Goal: Information Seeking & Learning: Learn about a topic

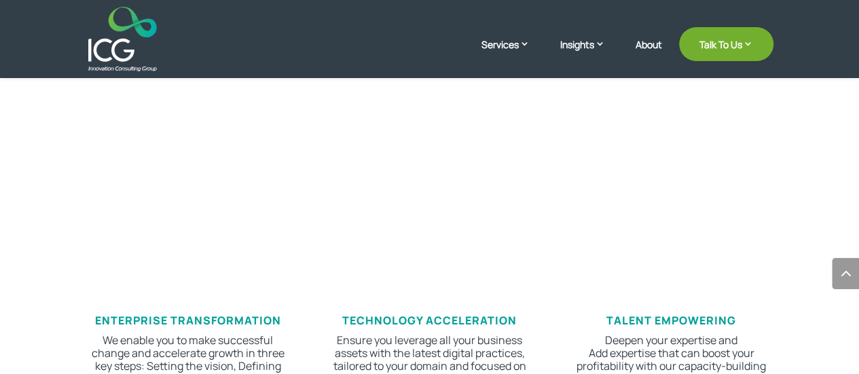
scroll to position [611, 0]
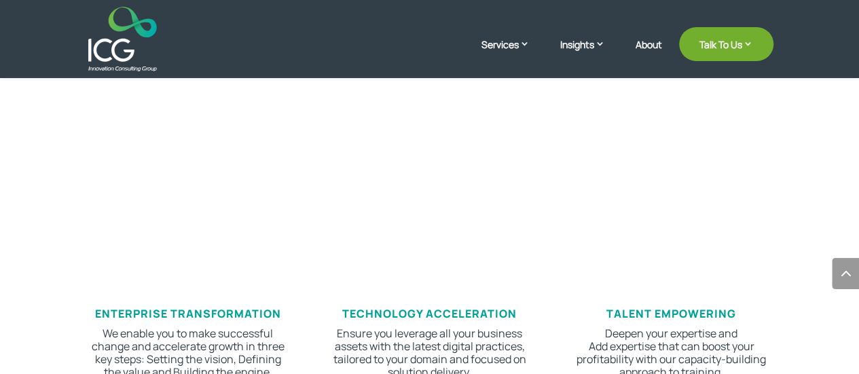
click at [111, 38] on img at bounding box center [122, 39] width 69 height 65
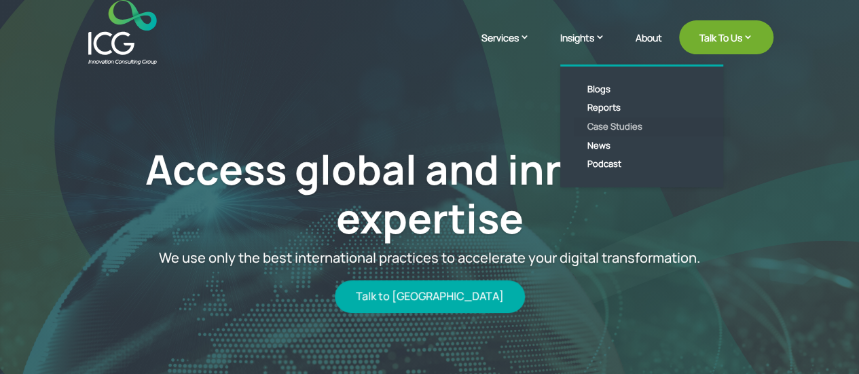
click at [615, 124] on link "Case Studies" at bounding box center [652, 126] width 156 height 19
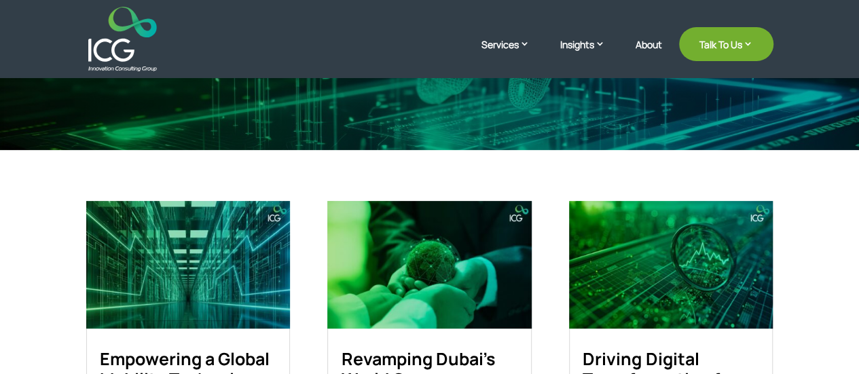
scroll to position [407, 0]
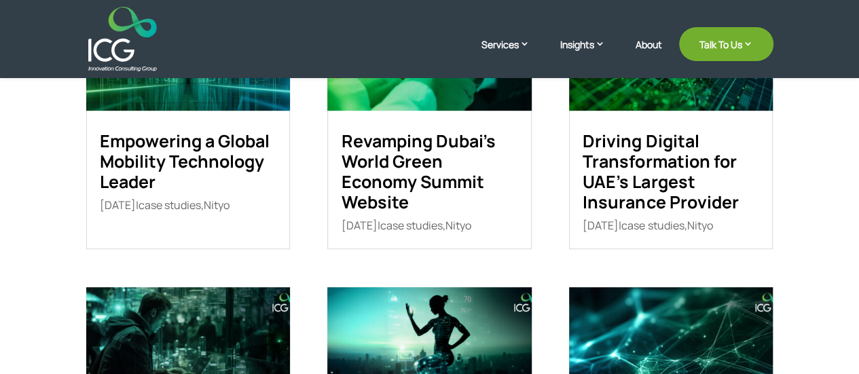
drag, startPoint x: 205, startPoint y: 158, endPoint x: 203, endPoint y: 168, distance: 10.4
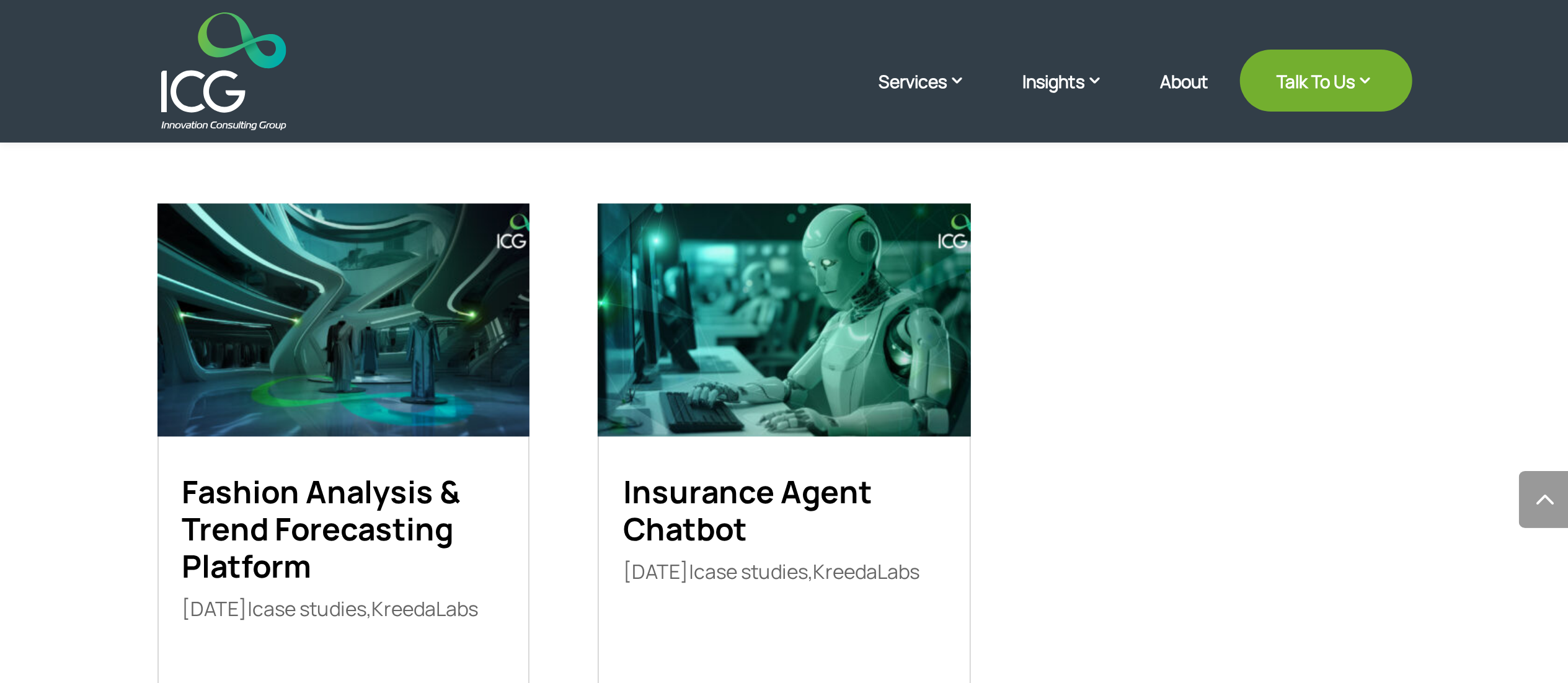
scroll to position [1389, 0]
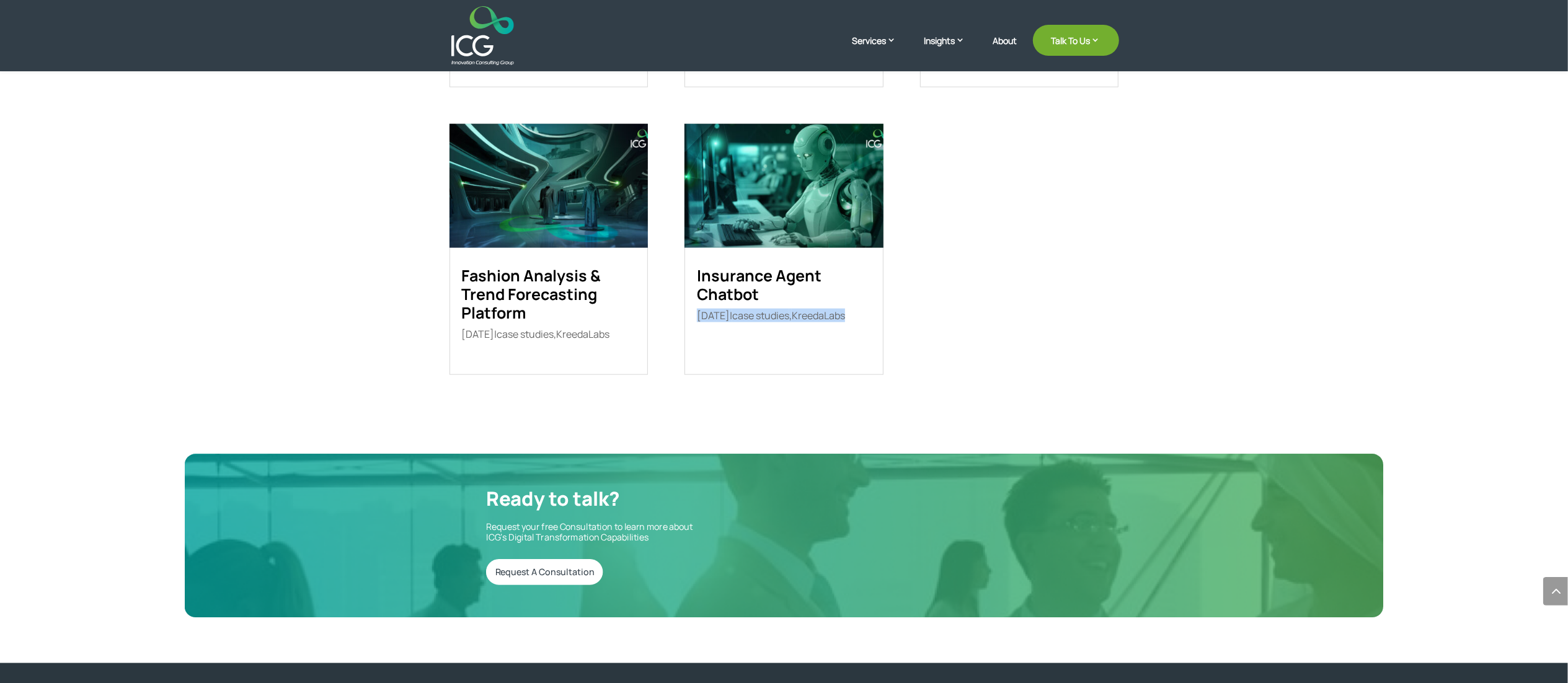
drag, startPoint x: 693, startPoint y: 314, endPoint x: 775, endPoint y: 331, distance: 83.7
click at [775, 331] on article "Insurance Agent Chatbot Jul 24, 2025 | case studies , KreedaLabs Industry Chall…" at bounding box center [784, 249] width 198 height 251
drag, startPoint x: 688, startPoint y: 273, endPoint x: 820, endPoint y: 344, distance: 149.9
click at [784, 341] on article "Insurance Agent Chatbot Jul 24, 2025 | case studies , KreedaLabs Industry Chall…" at bounding box center [784, 249] width 198 height 251
copy article "Insurance Agent Chatbot Jul 24, 2025 | case studies , KreedaLabs"
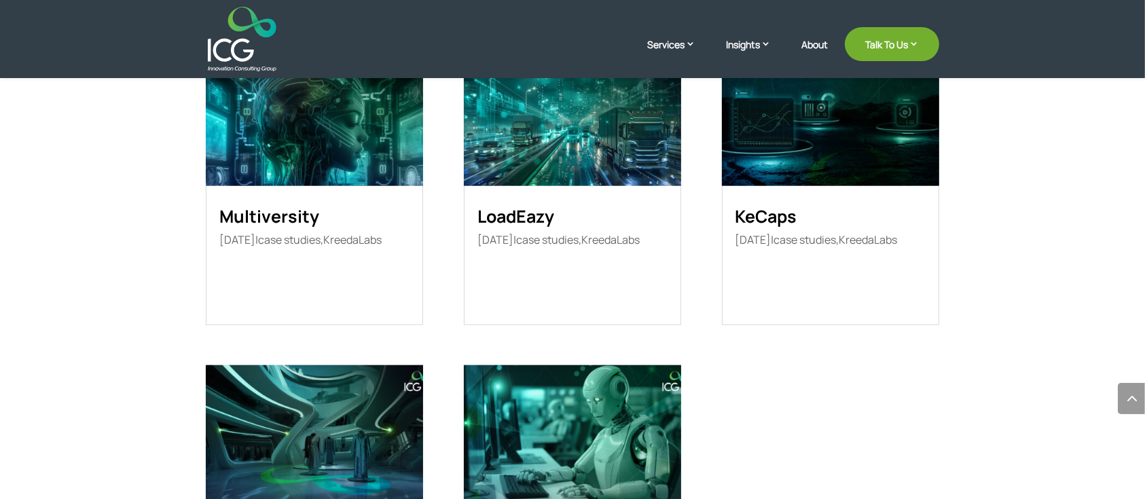
scroll to position [1249, 0]
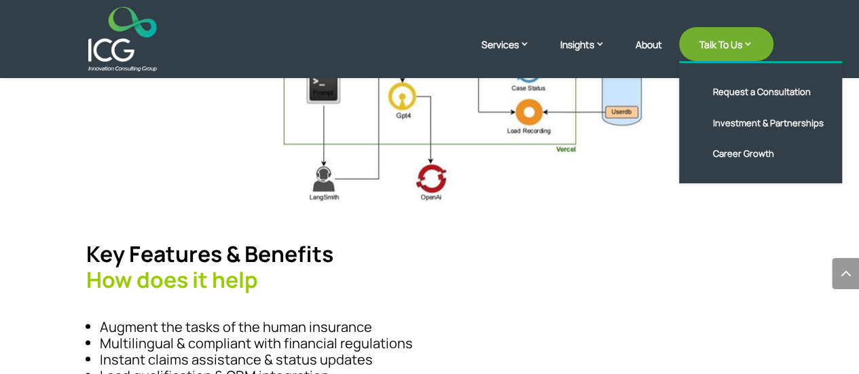
scroll to position [729, 0]
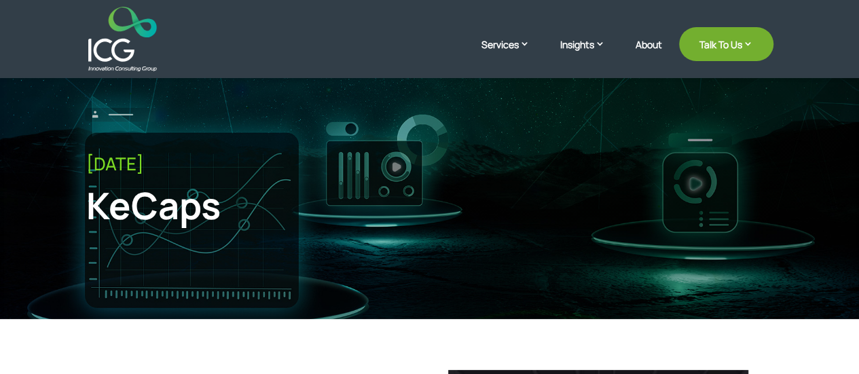
scroll to position [68, 0]
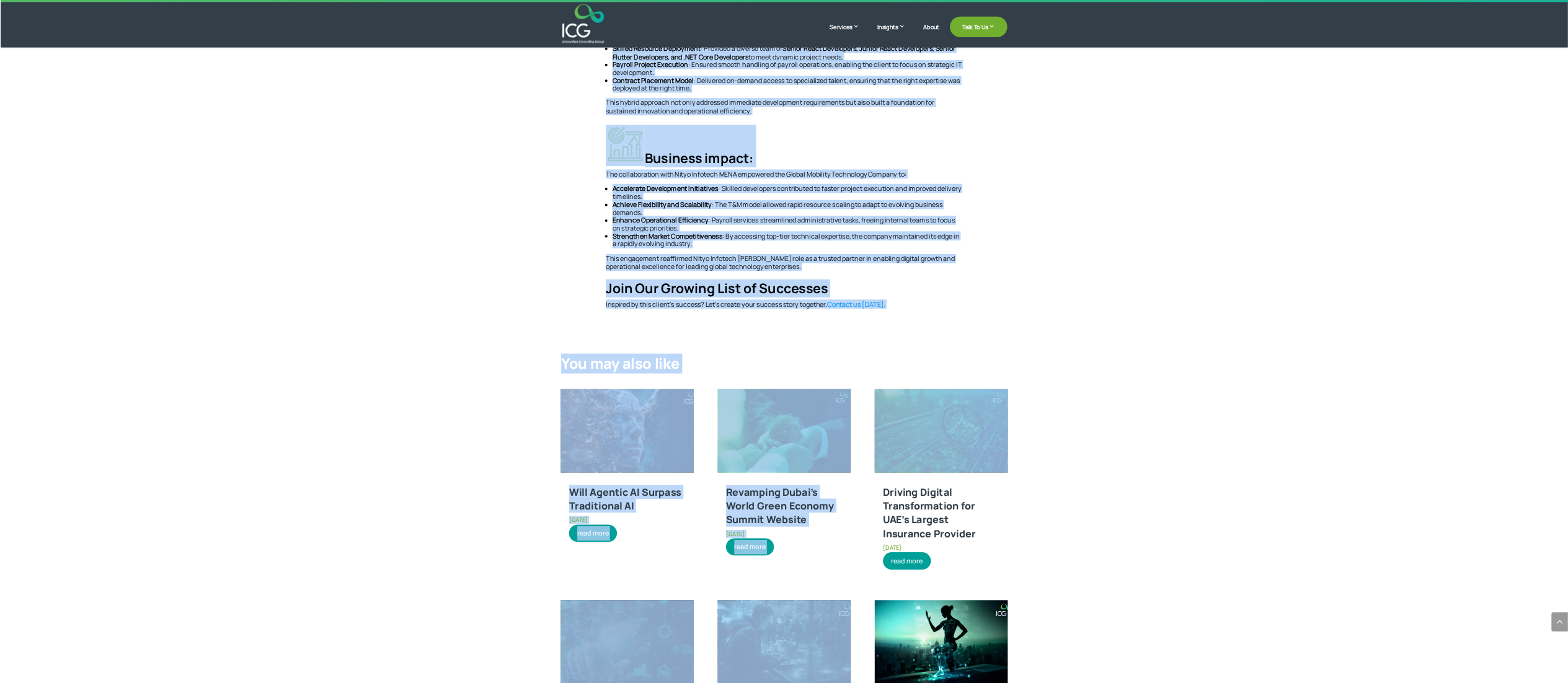
scroll to position [657, 0]
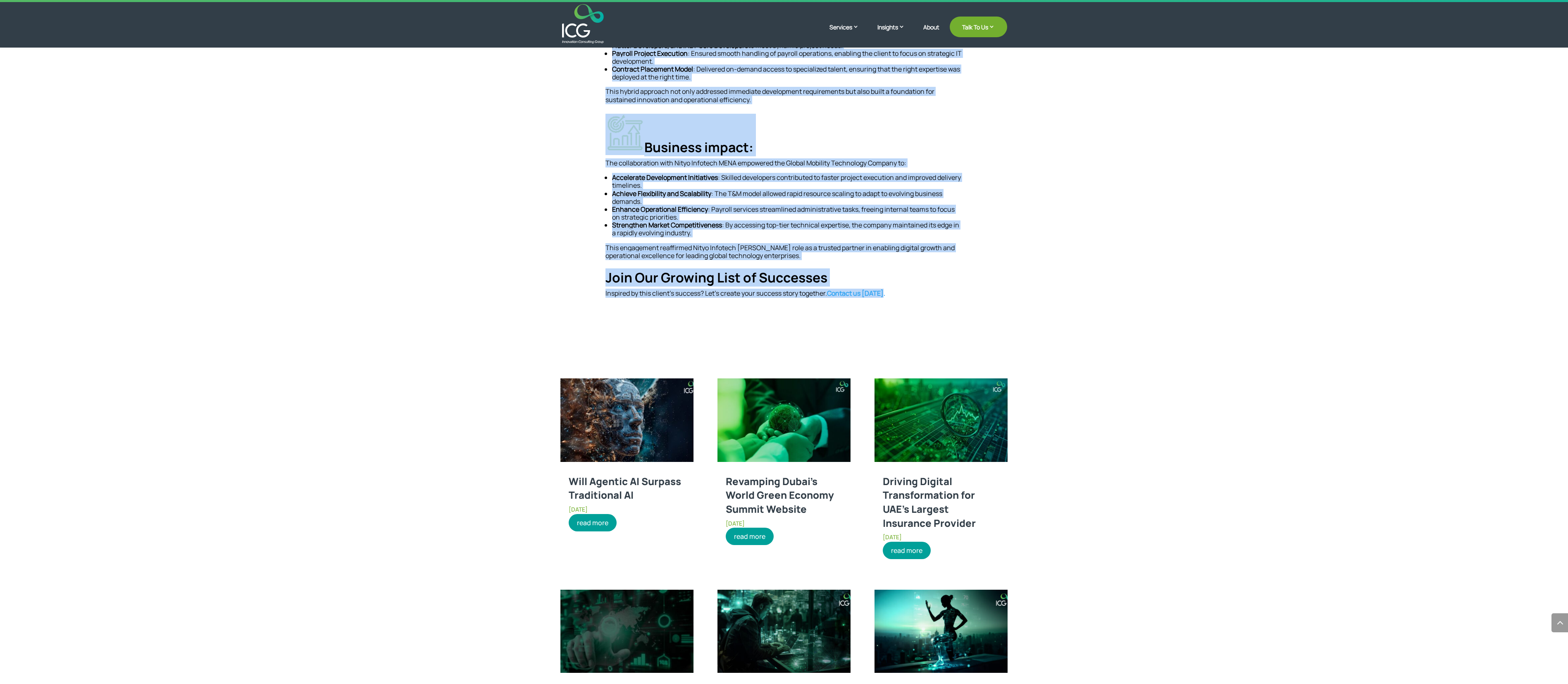
drag, startPoint x: 612, startPoint y: 197, endPoint x: 940, endPoint y: 297, distance: 342.9
click at [522, 227] on div "Empowering a Global Mobility Technology Leader with Skilled IT Resource Deploym…" at bounding box center [784, 58] width 357 height 479
copy div "Empowering a Global Mobility Technology Leader with Skilled IT Resource Deploym…"
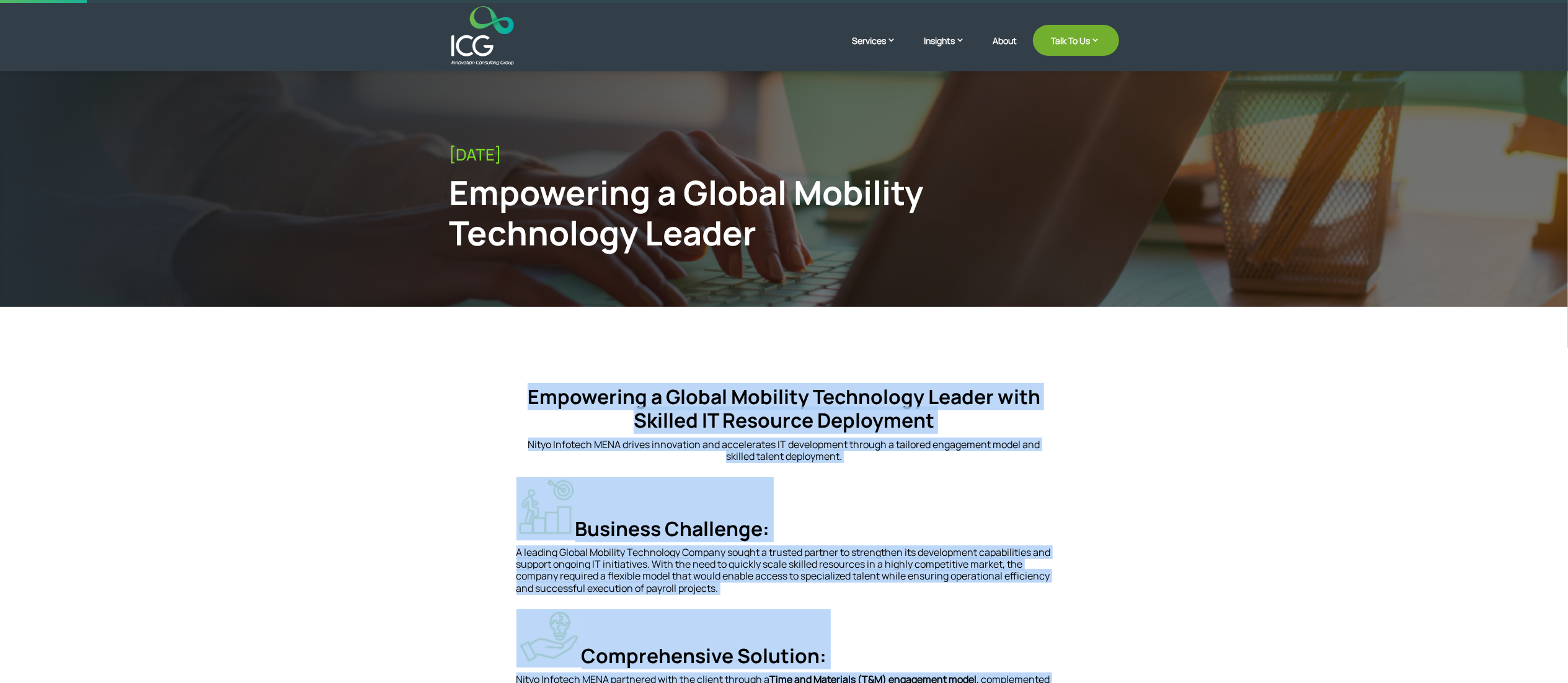
scroll to position [124, 0]
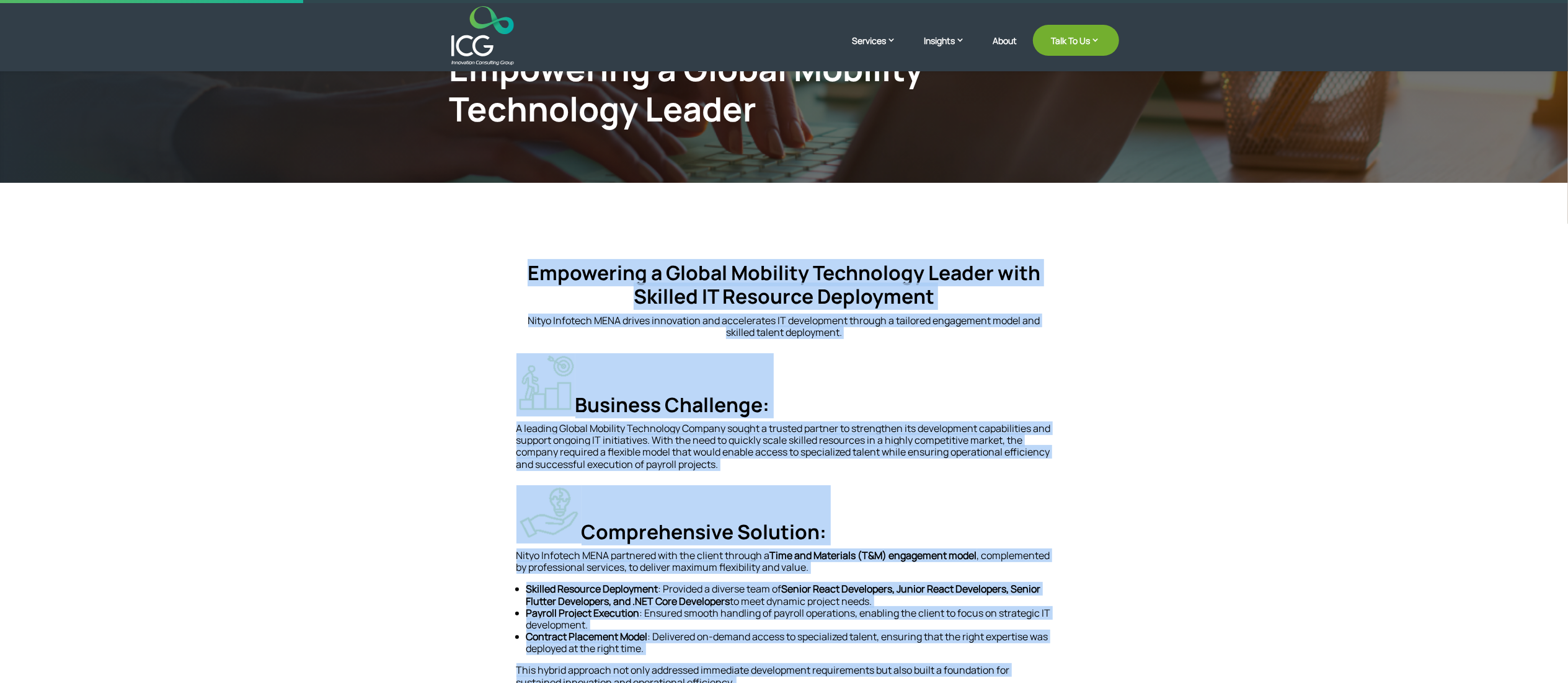
click at [784, 281] on h4 "Empowering a Global Mobility Technology Leader with Skilled IT Resource Deploym…" at bounding box center [784, 288] width 536 height 54
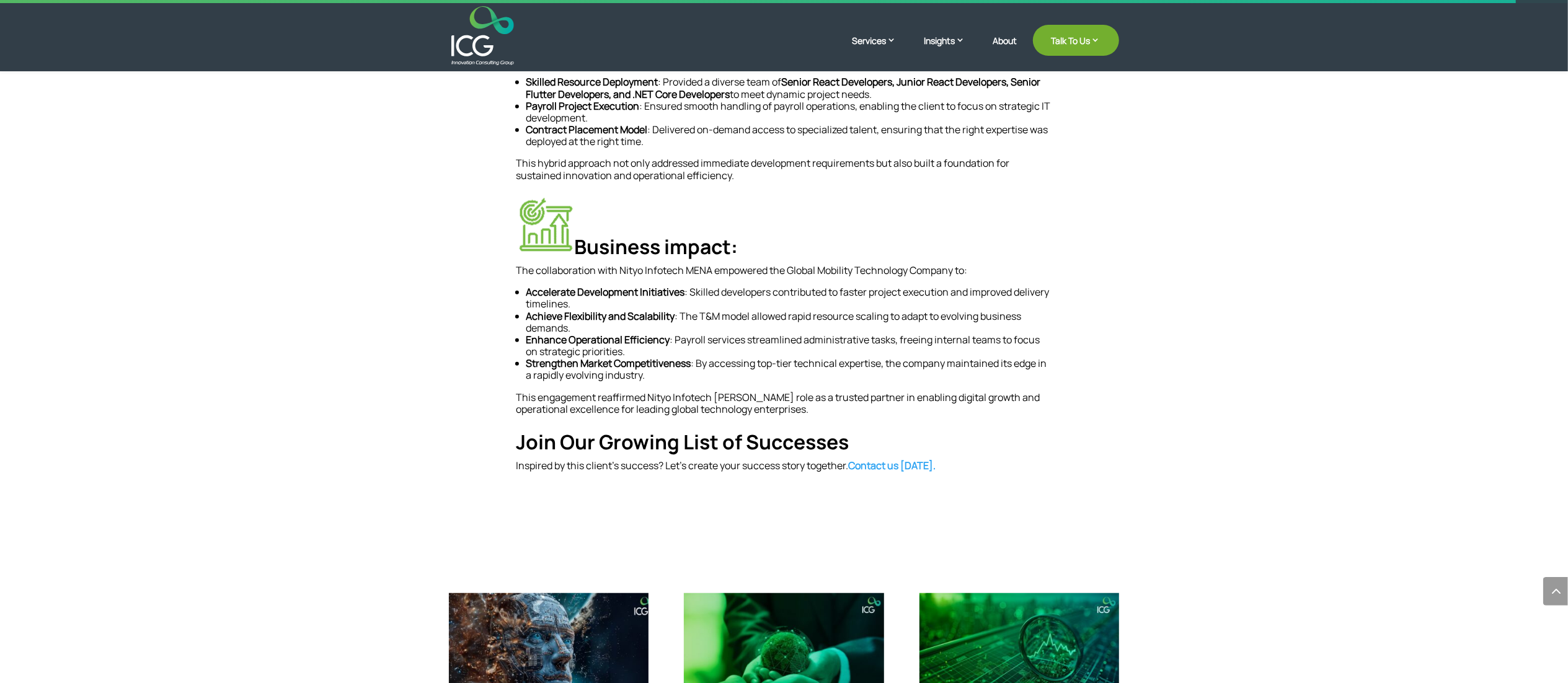
scroll to position [620, 0]
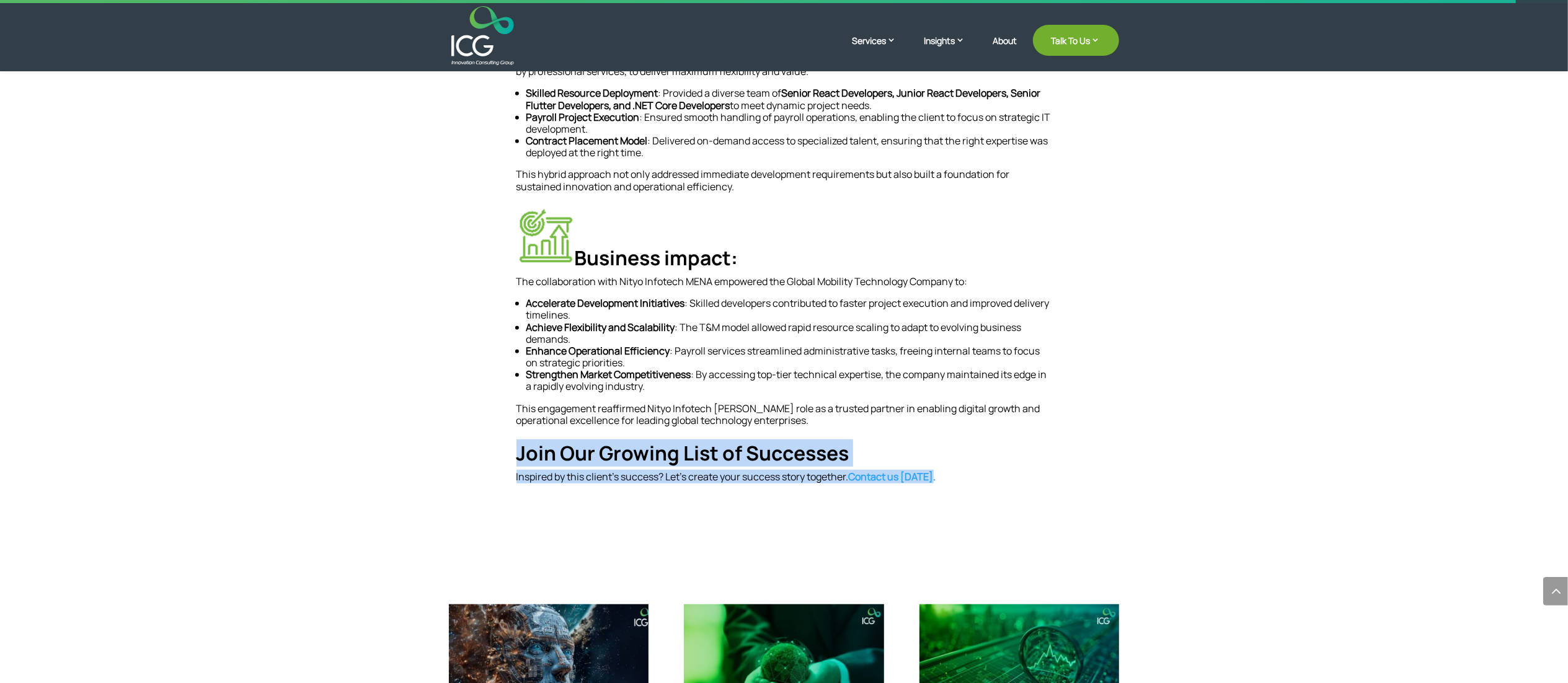
drag, startPoint x: 520, startPoint y: 451, endPoint x: 955, endPoint y: 486, distance: 436.4
click at [784, 341] on div "Empowering a Global Mobility Technology Leader with Skilled IT Resource Deploym…" at bounding box center [784, 124] width 536 height 752
click at [784, 341] on h4 "Join Our Growing List of Successes" at bounding box center [784, 456] width 536 height 30
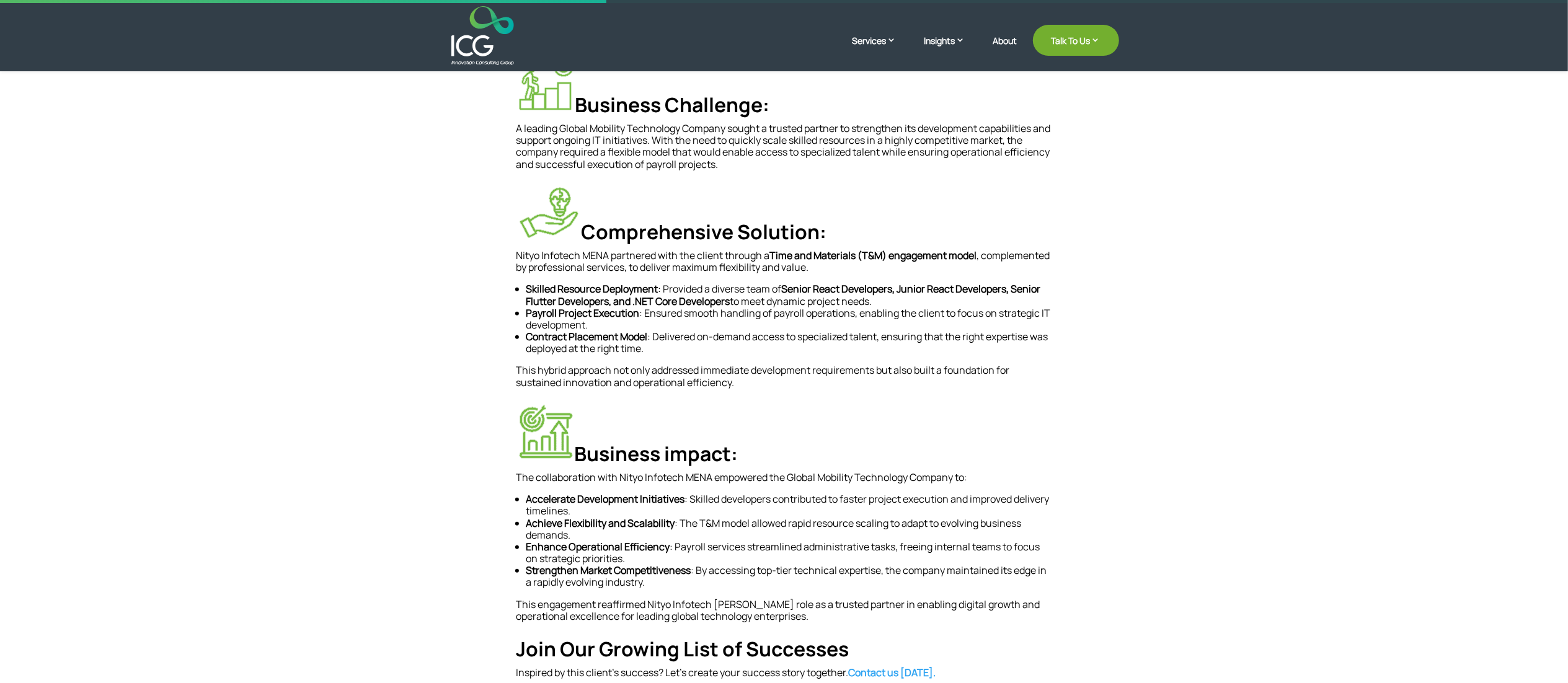
scroll to position [248, 0]
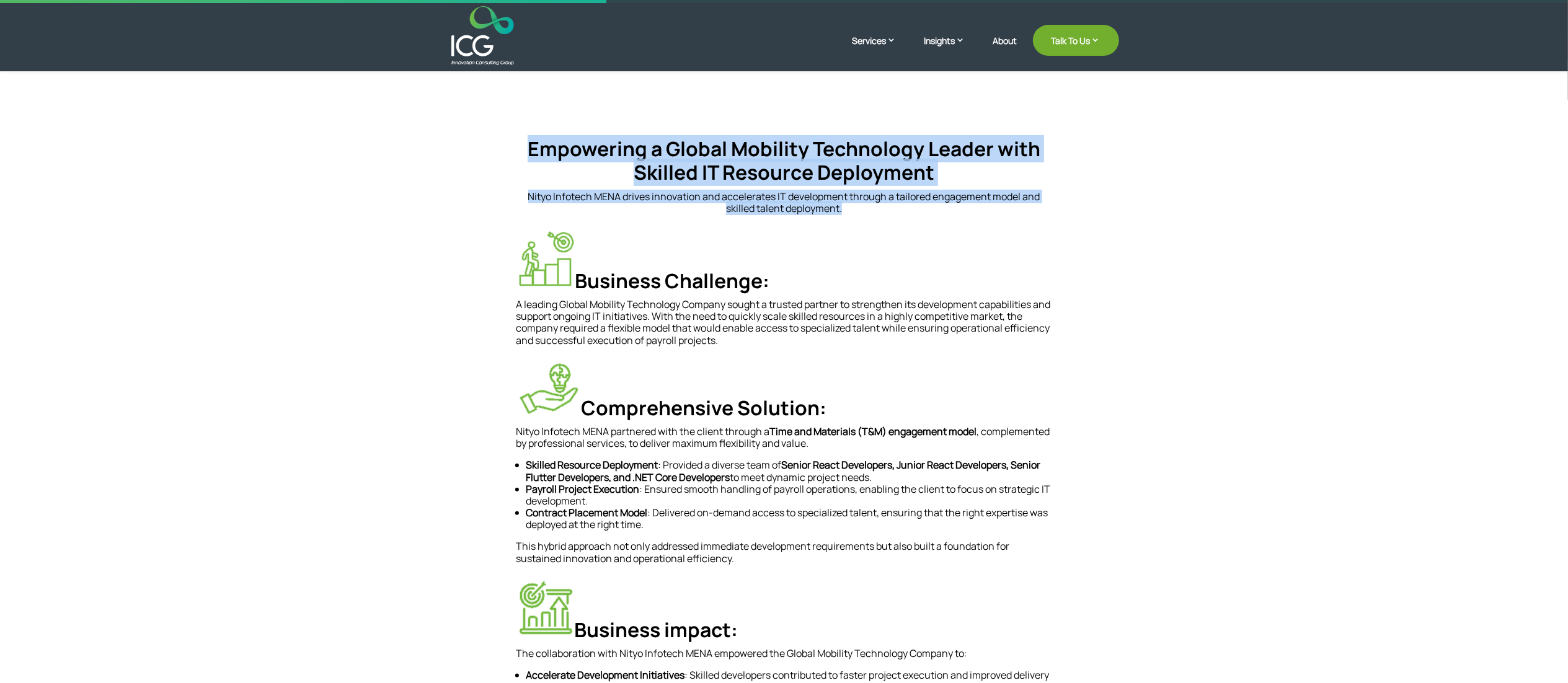
drag, startPoint x: 527, startPoint y: 143, endPoint x: 973, endPoint y: 211, distance: 451.2
click at [784, 211] on div "Empowering a Global Mobility Technology Leader with Skilled IT Resource Deploym…" at bounding box center [784, 175] width 536 height 78
copy div "Empowering a Global Mobility Technology Leader with Skilled IT Resource Deploym…"
click at [784, 200] on p "Nityo Infotech MENA drives innovation and accelerates IT development through a …" at bounding box center [784, 203] width 536 height 24
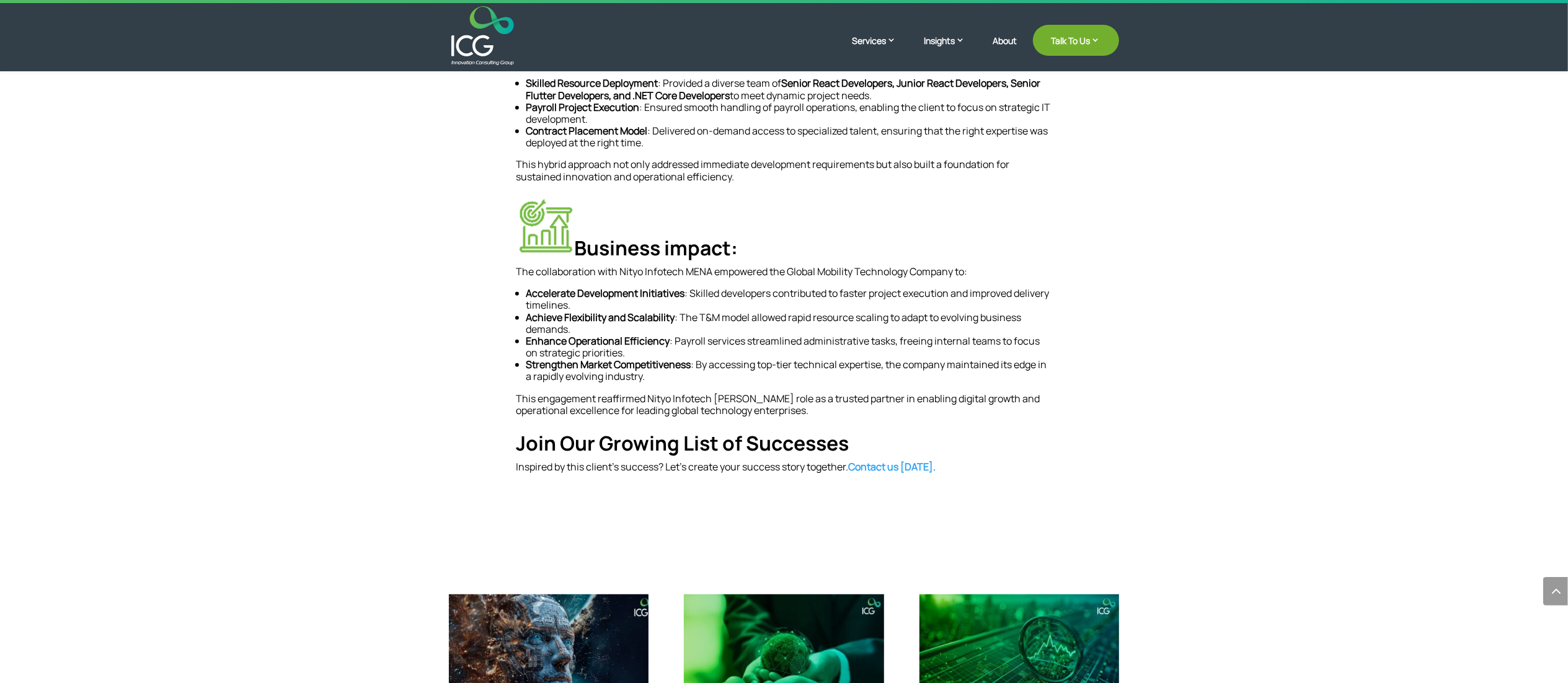
scroll to position [496, 0]
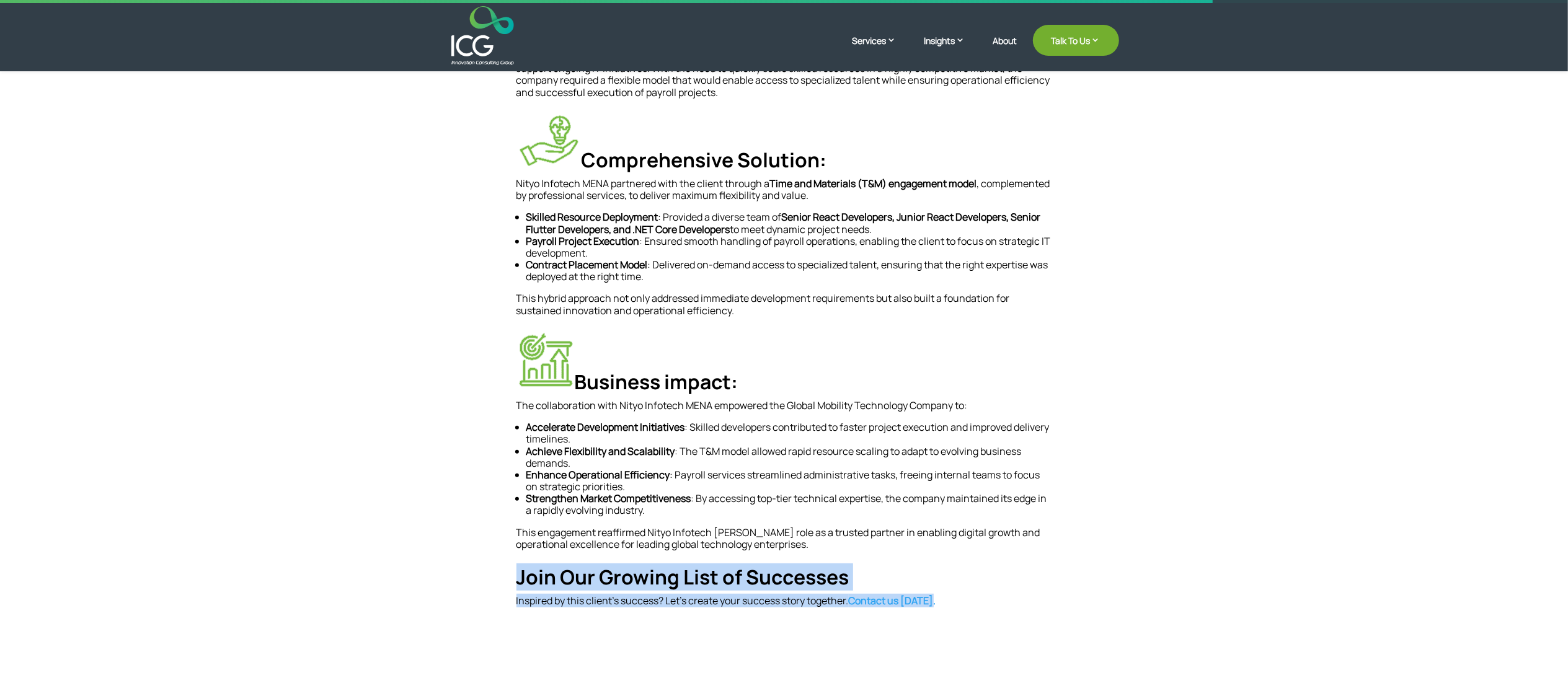
drag, startPoint x: 517, startPoint y: 575, endPoint x: 1129, endPoint y: 596, distance: 612.4
copy div "Join Our Growing List of Successes Inspired by this client’s success? Let’s cre…"
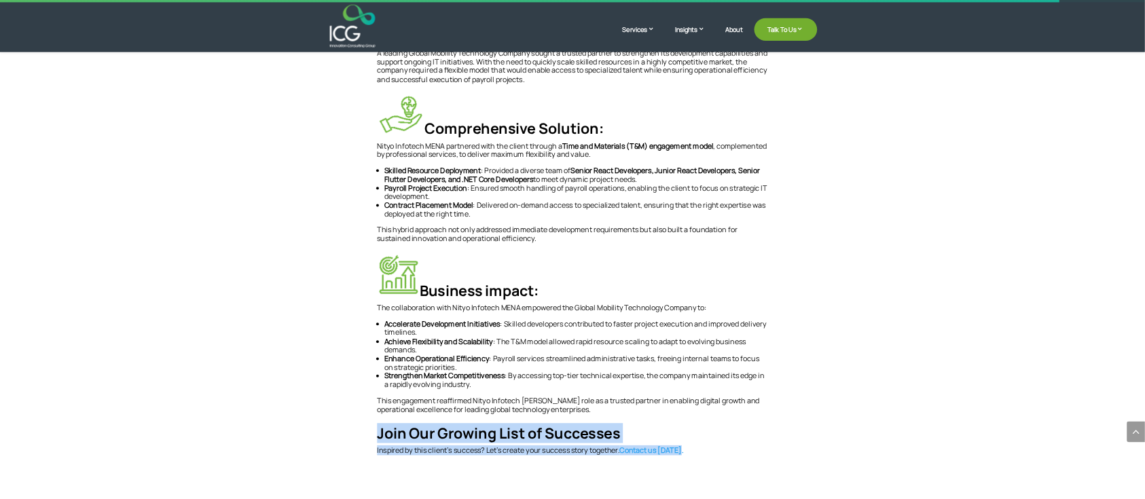
scroll to position [679, 0]
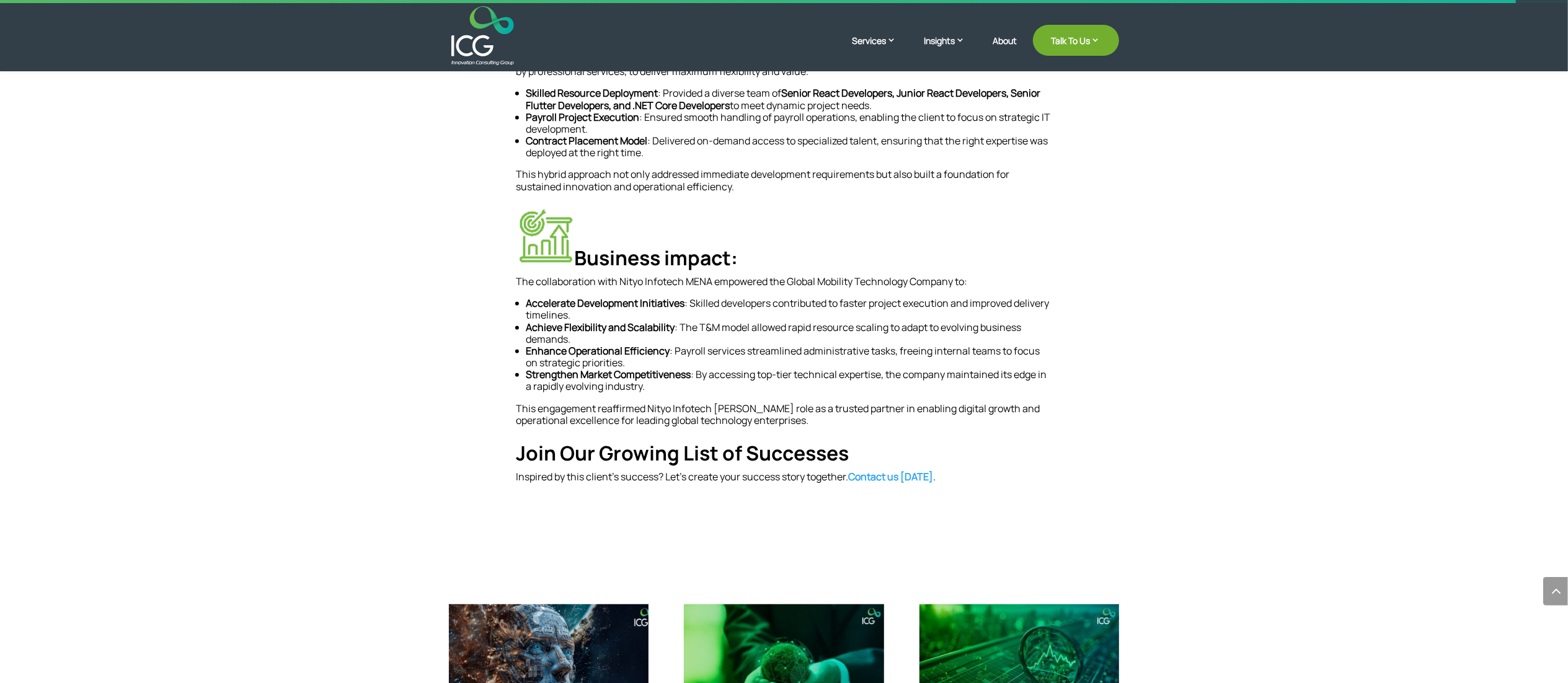
click at [575, 341] on p "Enhance Operational Efficiency : Payroll services streamlined administrative ta…" at bounding box center [789, 357] width 526 height 24
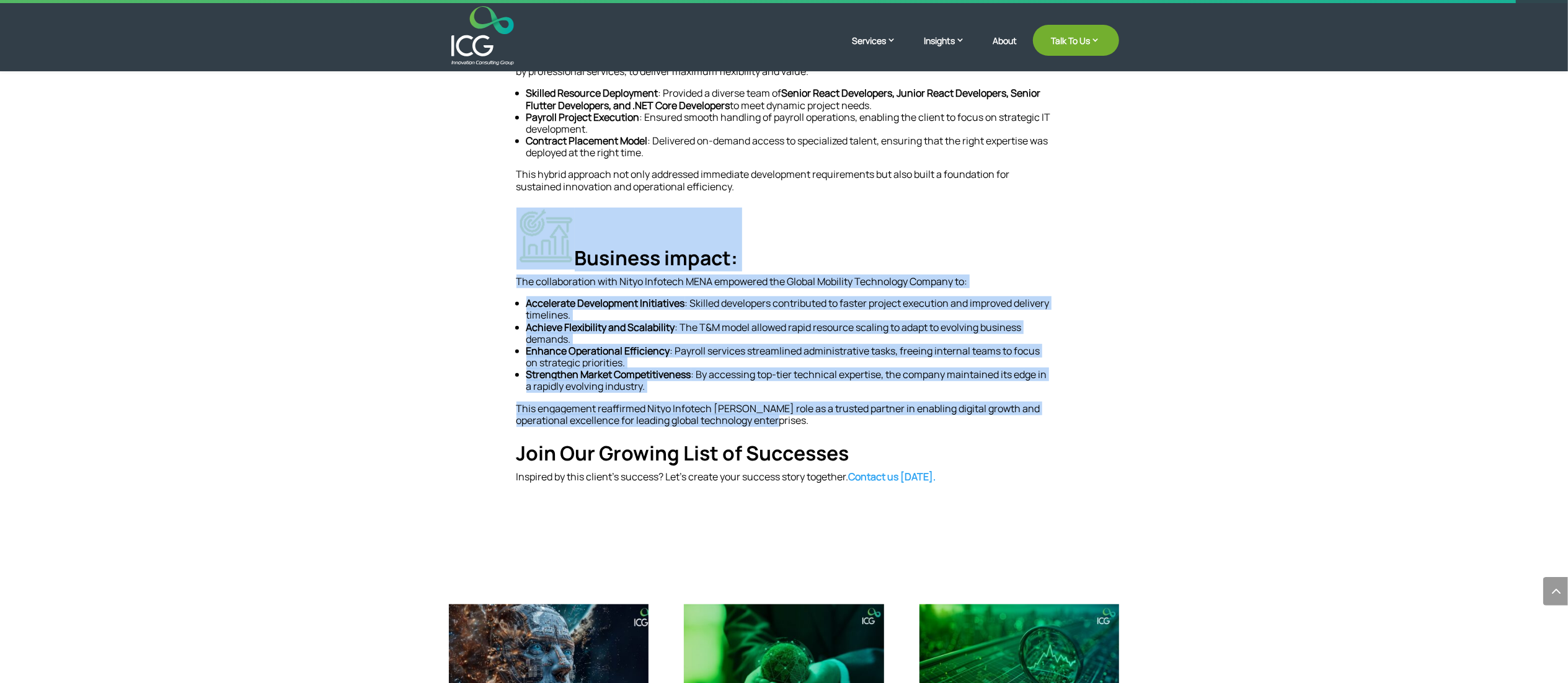
drag, startPoint x: 796, startPoint y: 421, endPoint x: 452, endPoint y: 262, distance: 379.0
click at [452, 262] on div "Empowering a Global Mobility Technology Leader with Skilled IT Resource Deploym…" at bounding box center [784, 124] width 669 height 819
copy div "Business impact: The collaboration with Nityo Infotech MENA empowered the Globa…"
click at [784, 341] on p "Enhance Operational Efficiency : Payroll services streamlined administrative ta…" at bounding box center [789, 357] width 526 height 24
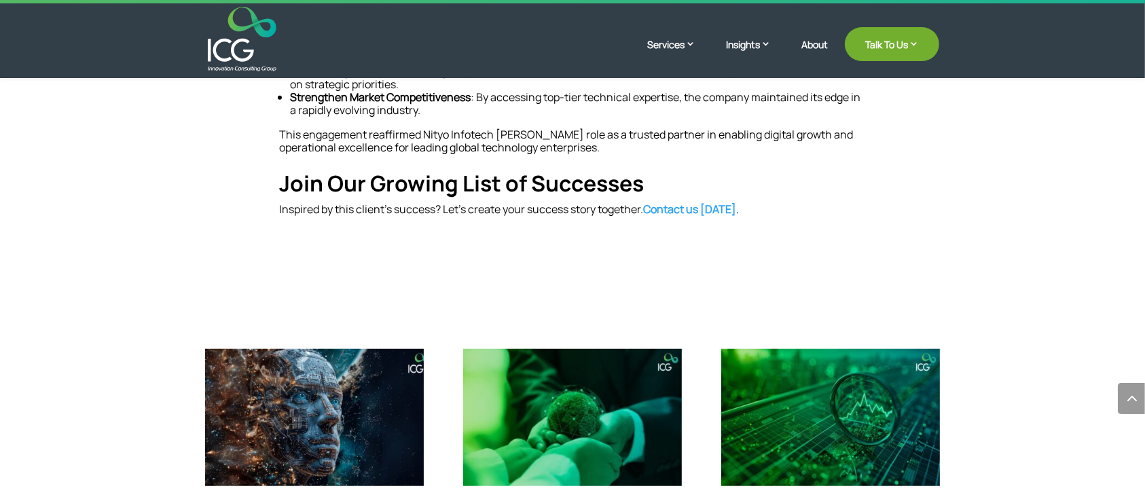
scroll to position [951, 0]
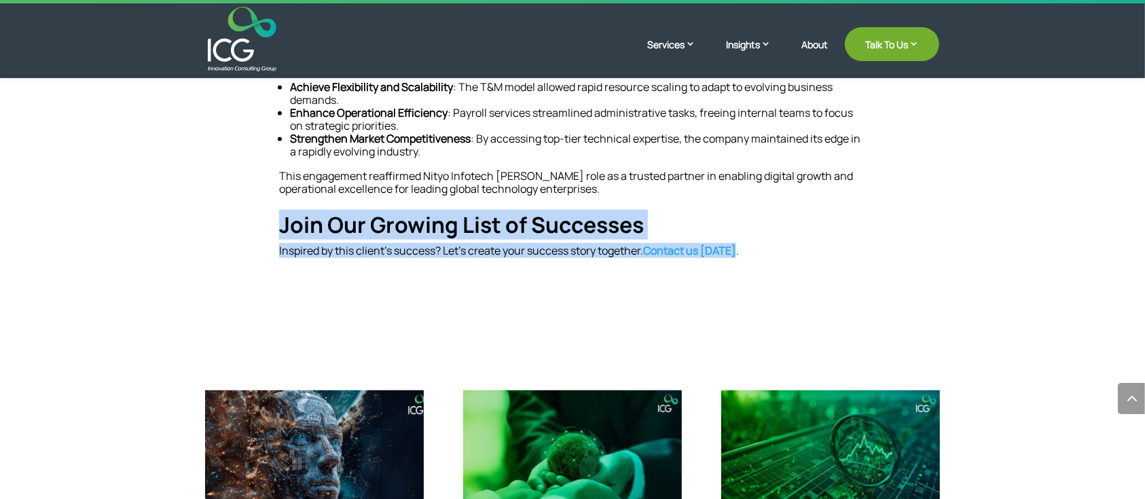
drag, startPoint x: 281, startPoint y: 225, endPoint x: 807, endPoint y: 259, distance: 526.6
copy div "Join Our Growing List of Successes Inspired by this client’s success? Let’s cre…"
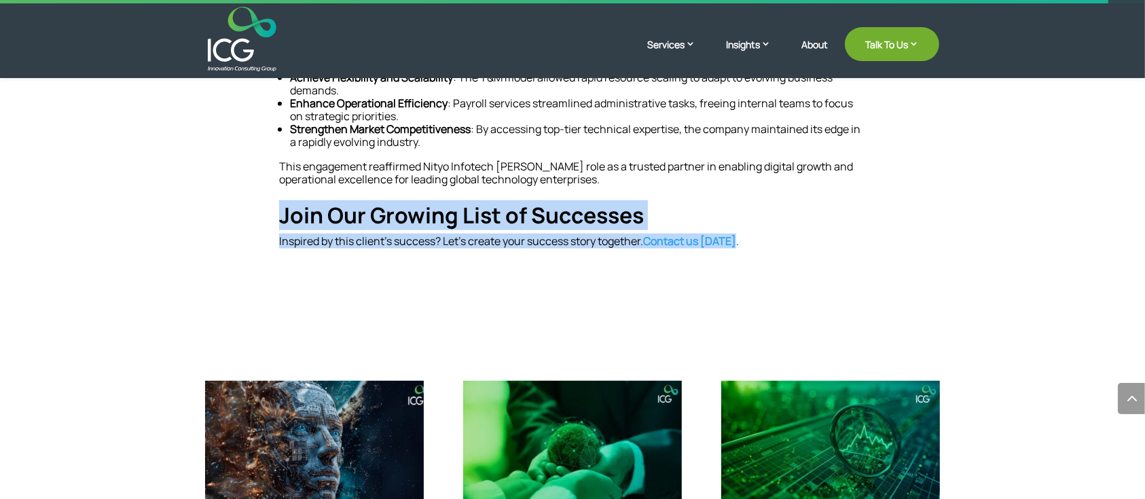
scroll to position [860, 0]
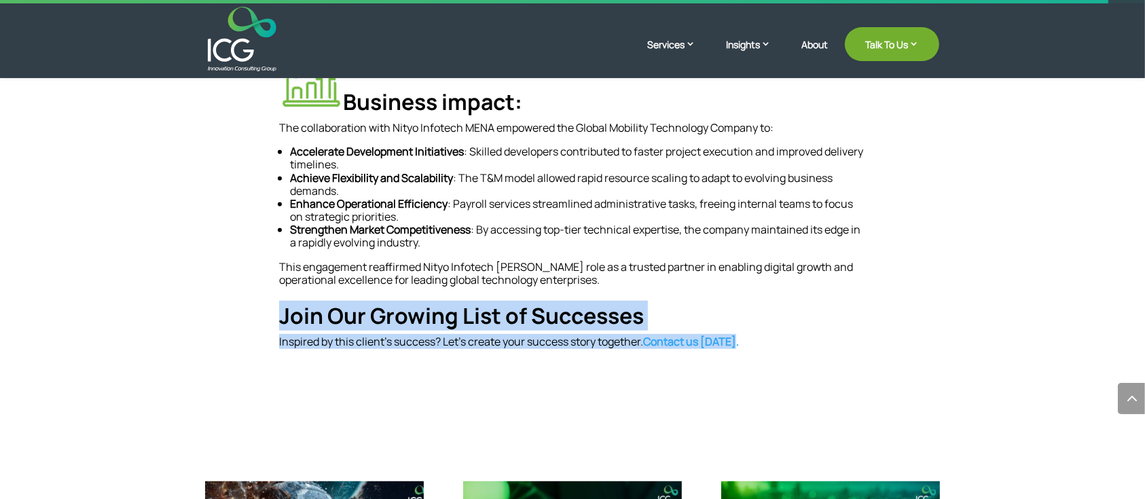
copy div "Join Our Growing List of Successes Inspired by this client’s success? Let’s cre…"
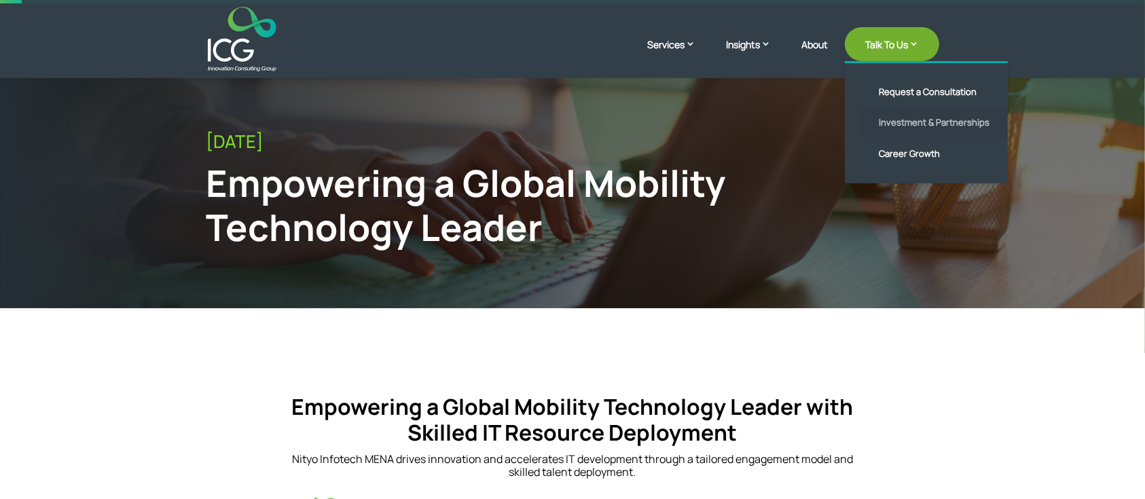
scroll to position [0, 0]
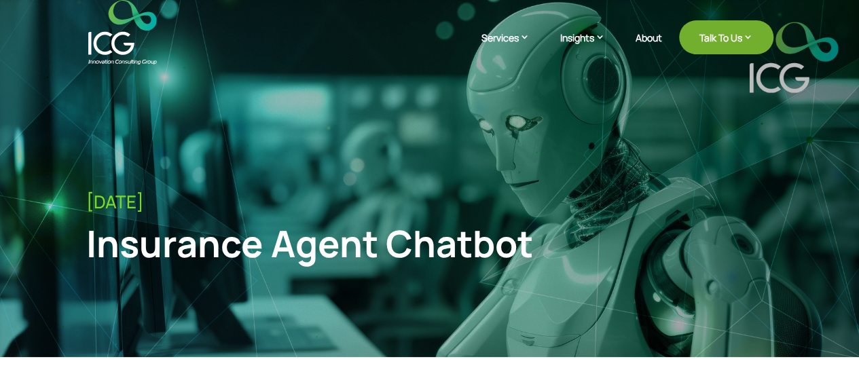
click at [119, 240] on div "Insurance Agent Chatbot" at bounding box center [350, 243] width 529 height 44
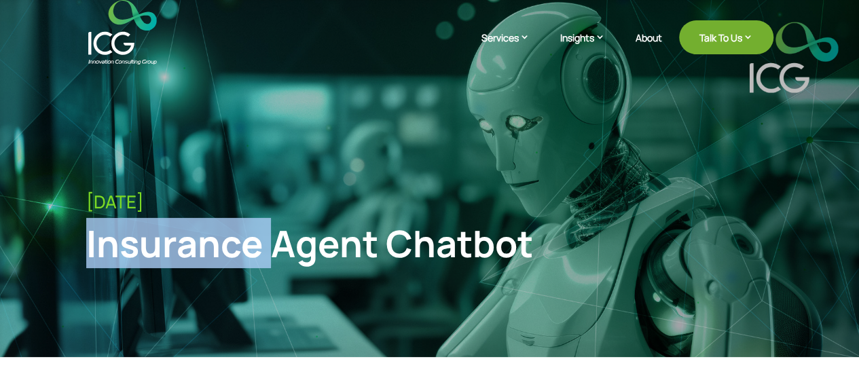
click at [119, 240] on div "Insurance Agent Chatbot" at bounding box center [350, 243] width 529 height 44
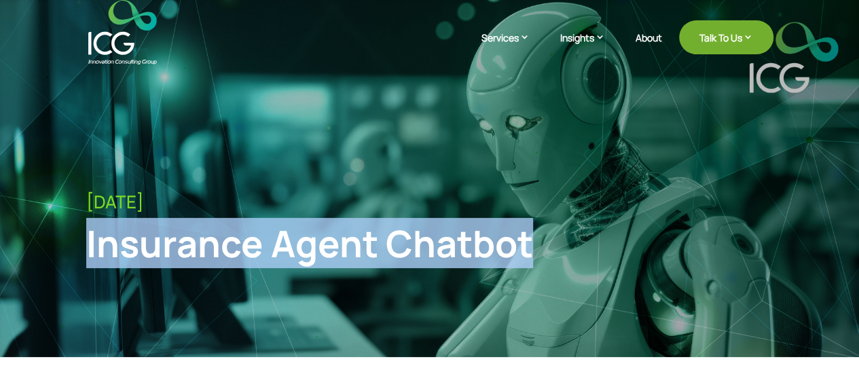
click at [119, 240] on div "Insurance Agent Chatbot" at bounding box center [350, 243] width 529 height 44
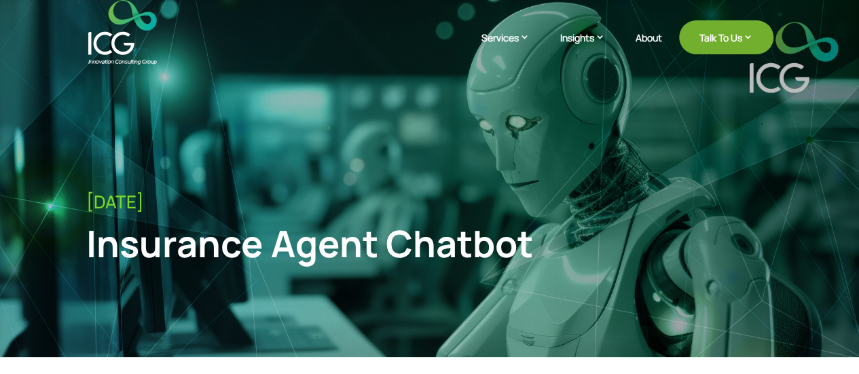
drag, startPoint x: 119, startPoint y: 240, endPoint x: 105, endPoint y: 256, distance: 21.2
click at [105, 256] on div "Insurance Agent Chatbot" at bounding box center [350, 243] width 529 height 44
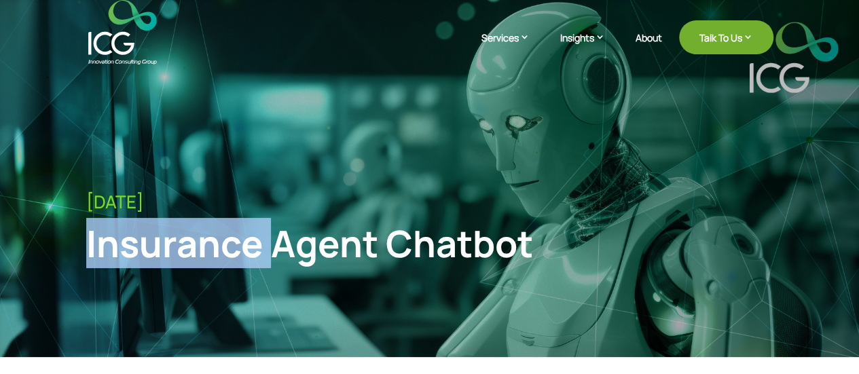
click at [105, 256] on div "Insurance Agent Chatbot" at bounding box center [350, 243] width 529 height 44
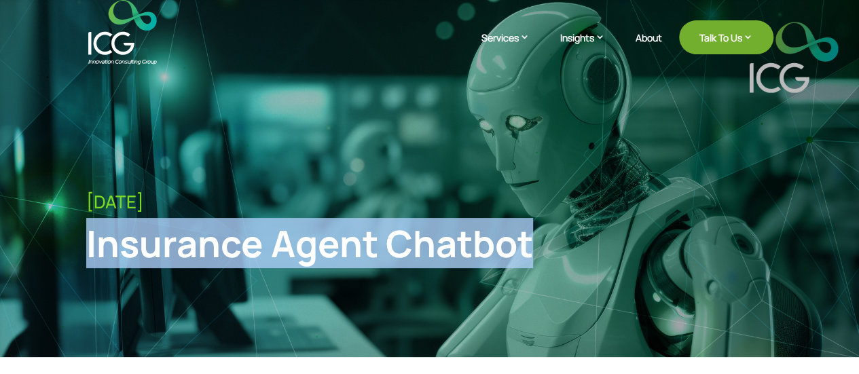
click at [105, 256] on div "Insurance Agent Chatbot" at bounding box center [350, 243] width 529 height 44
copy div "Insurance Agent Chatbot"
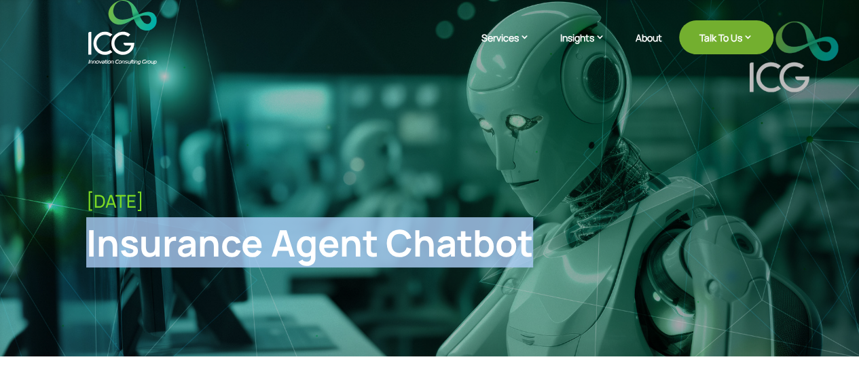
click at [502, 245] on div "Insurance Agent Chatbot" at bounding box center [350, 243] width 529 height 44
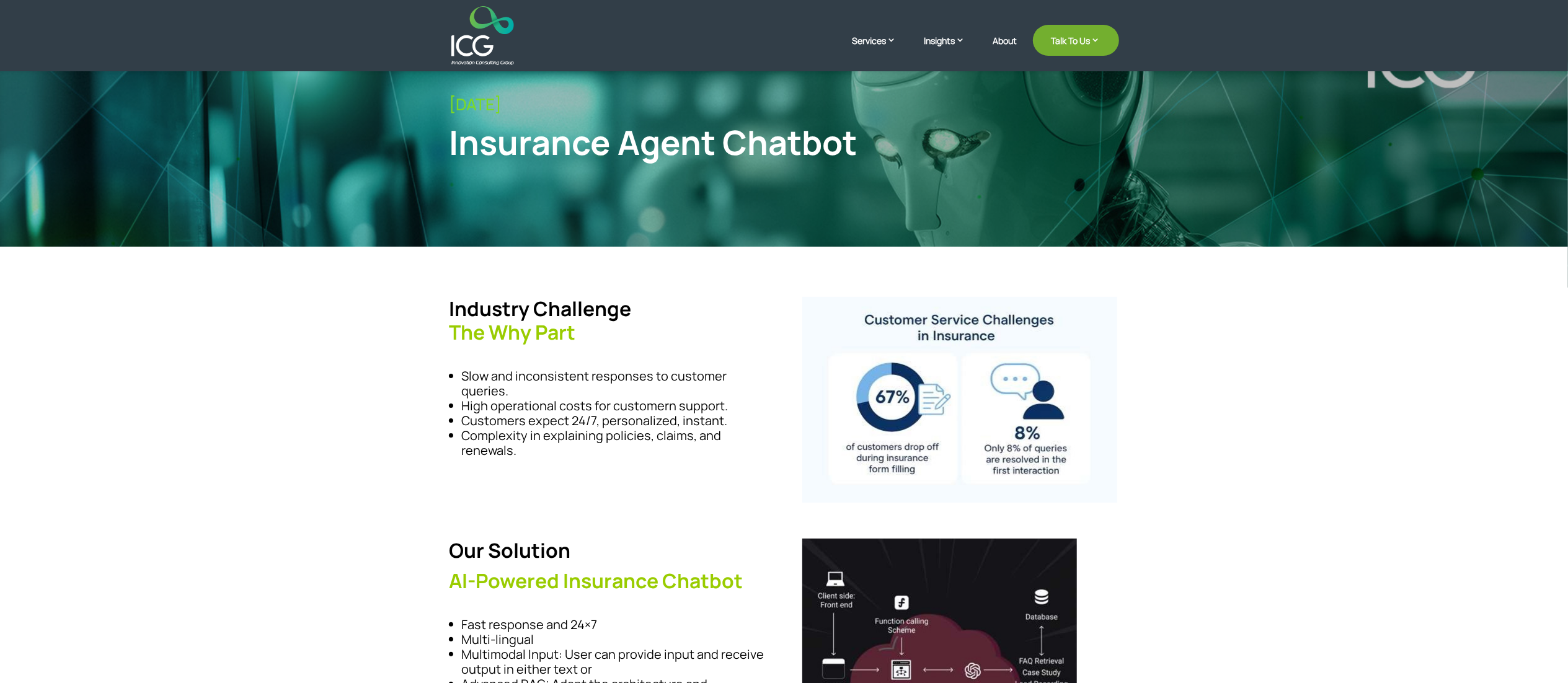
scroll to position [60, 0]
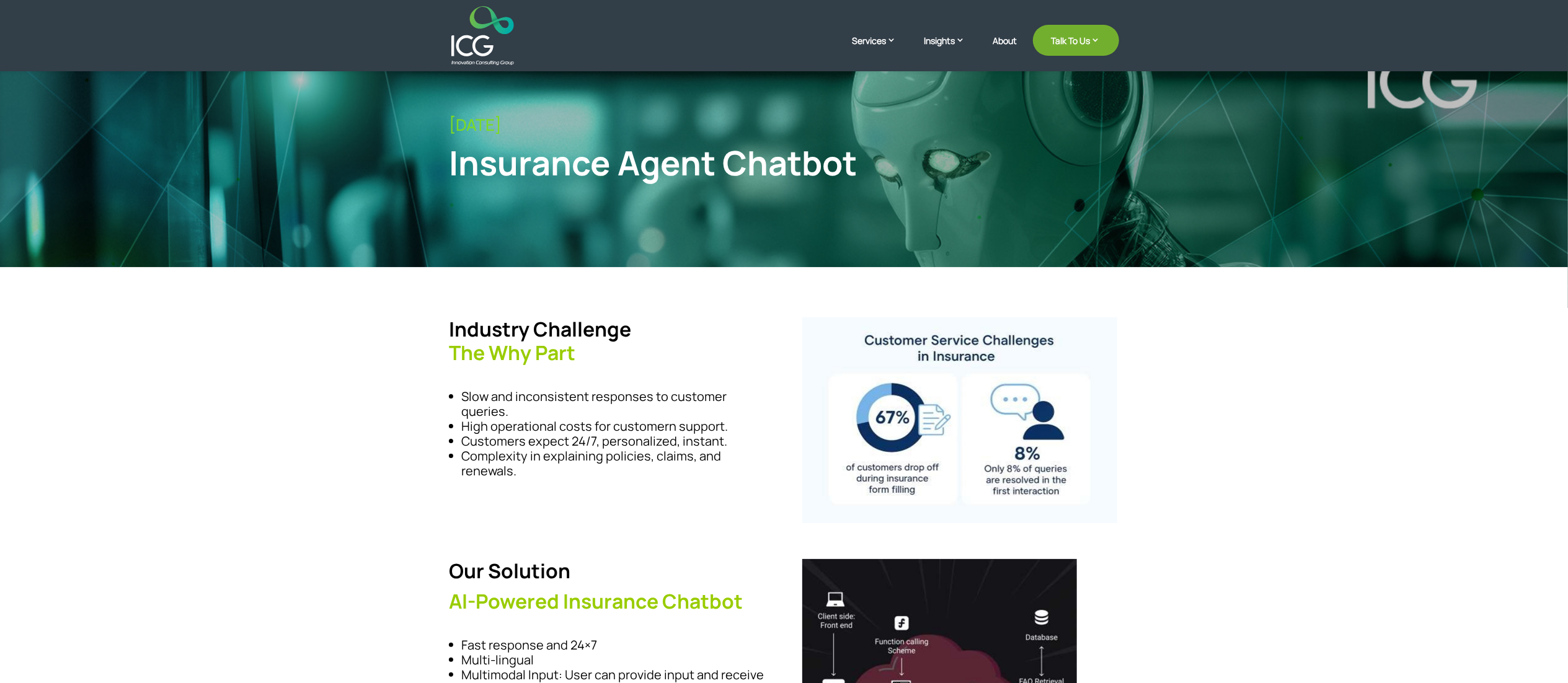
click at [718, 160] on div "Insurance Agent Chatbot" at bounding box center [707, 163] width 516 height 40
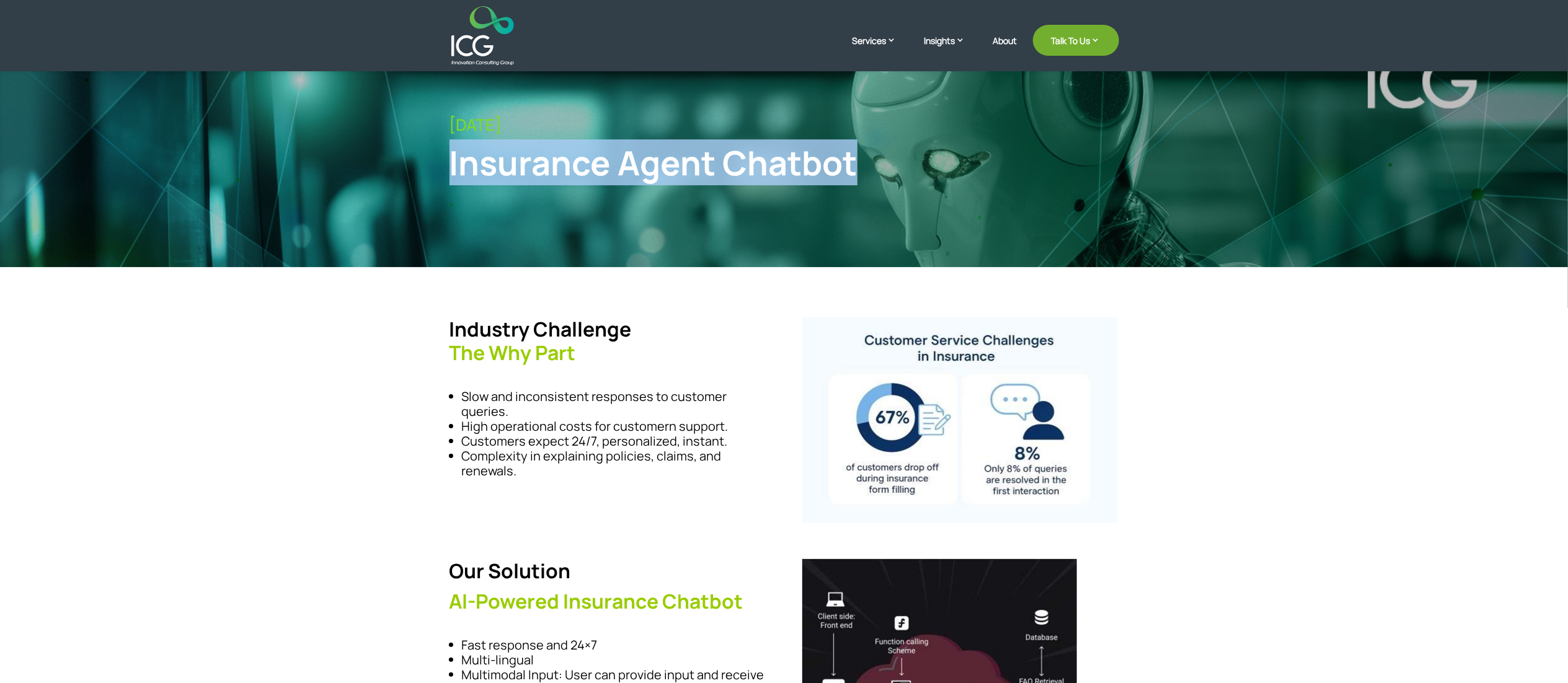
click at [718, 160] on div "Insurance Agent Chatbot" at bounding box center [707, 163] width 516 height 40
copy div "Insurance Agent Chatbot"
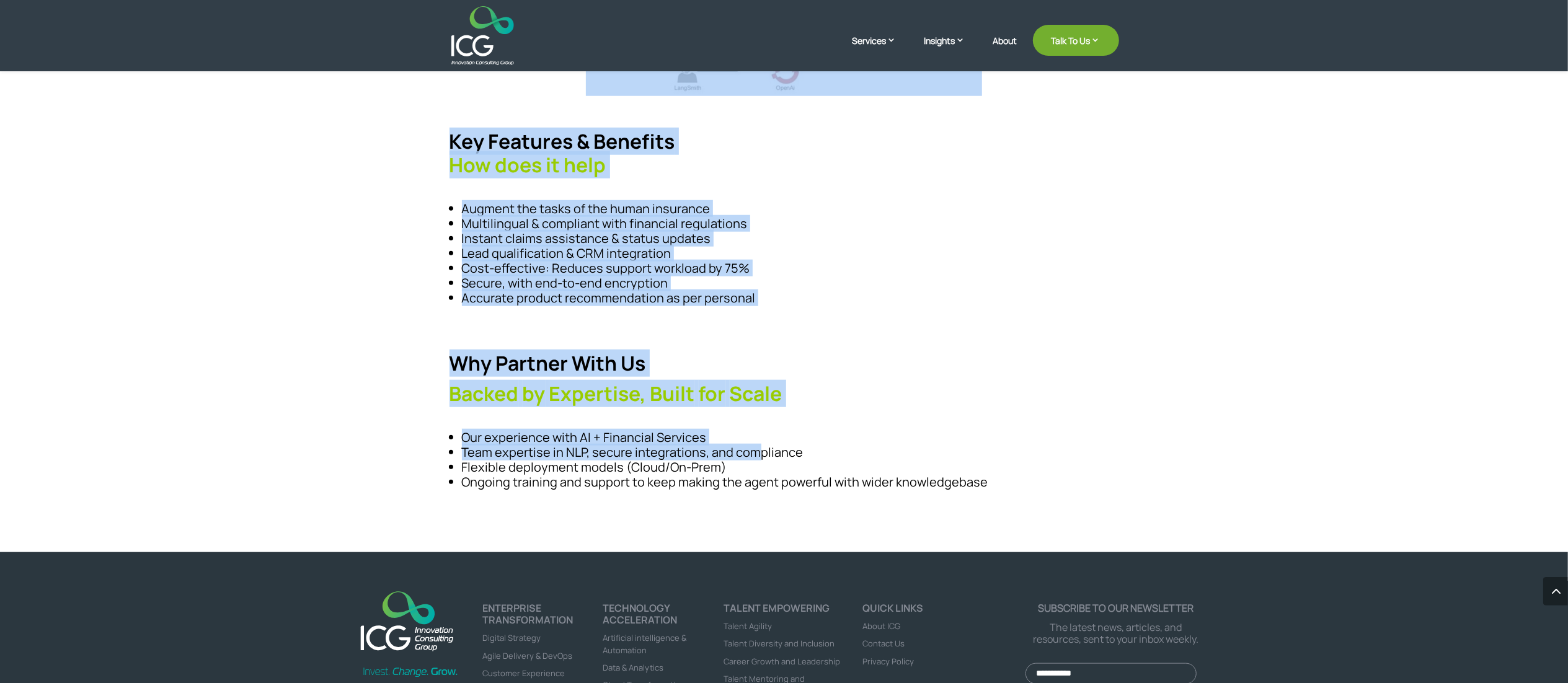
scroll to position [1205, 0]
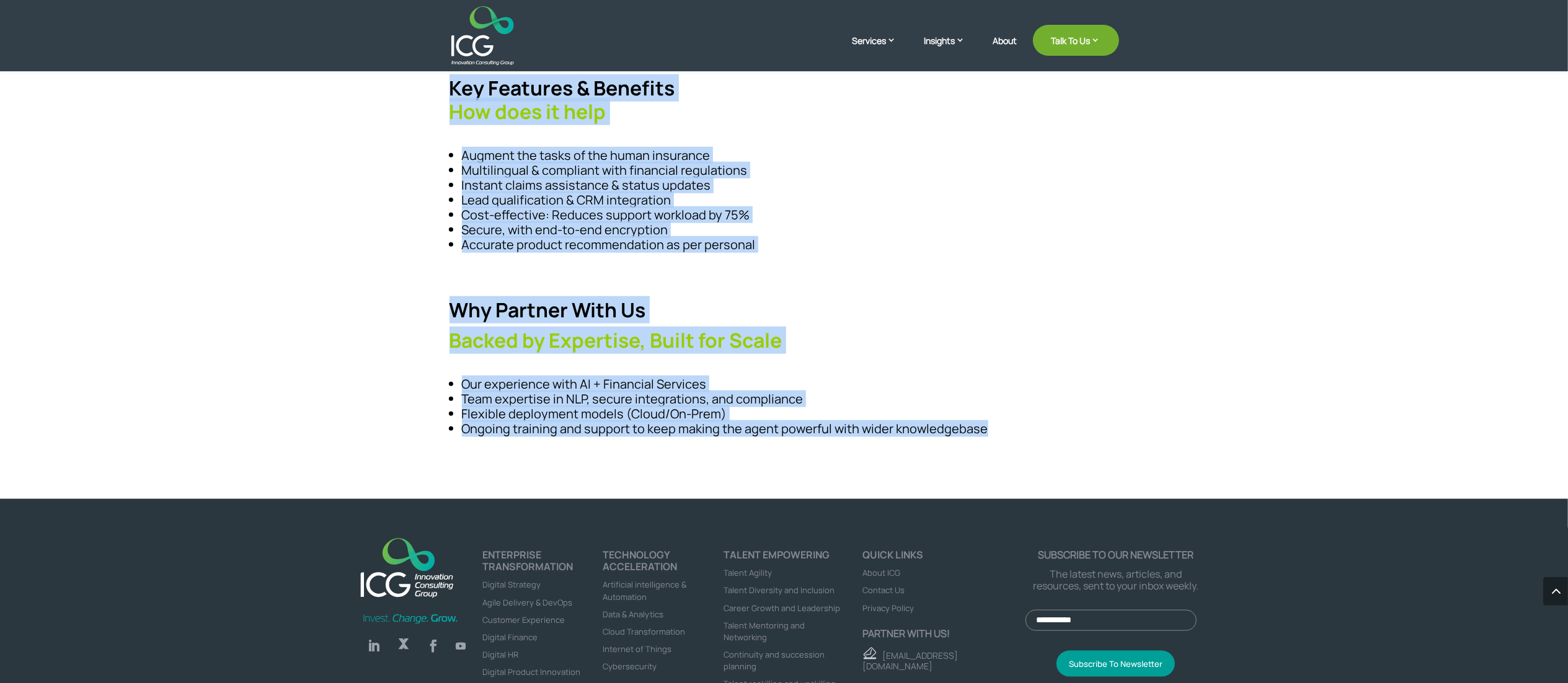
drag, startPoint x: 442, startPoint y: 304, endPoint x: 1020, endPoint y: 437, distance: 593.1
copy div "Industry Challenge The Why Part Slow and inconsistent responses to customer que…"
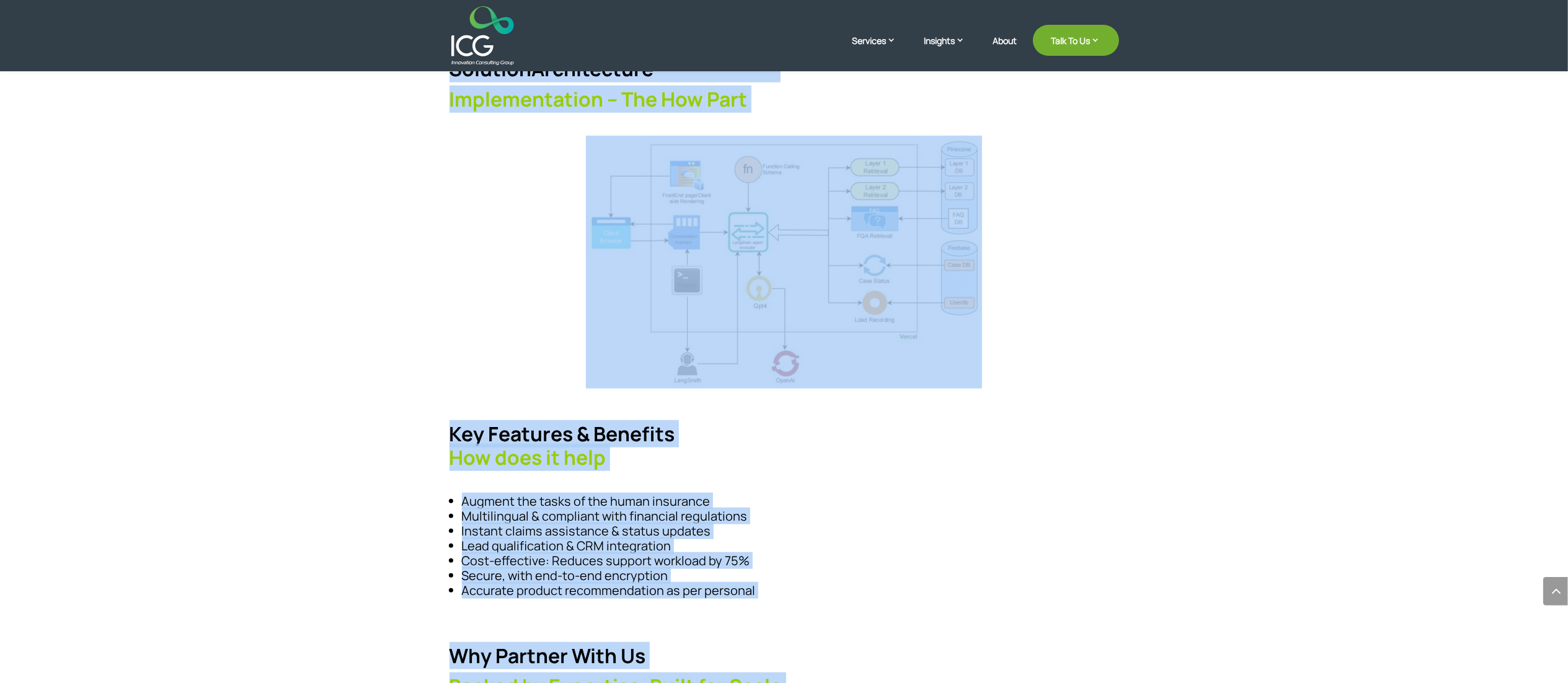
scroll to position [834, 0]
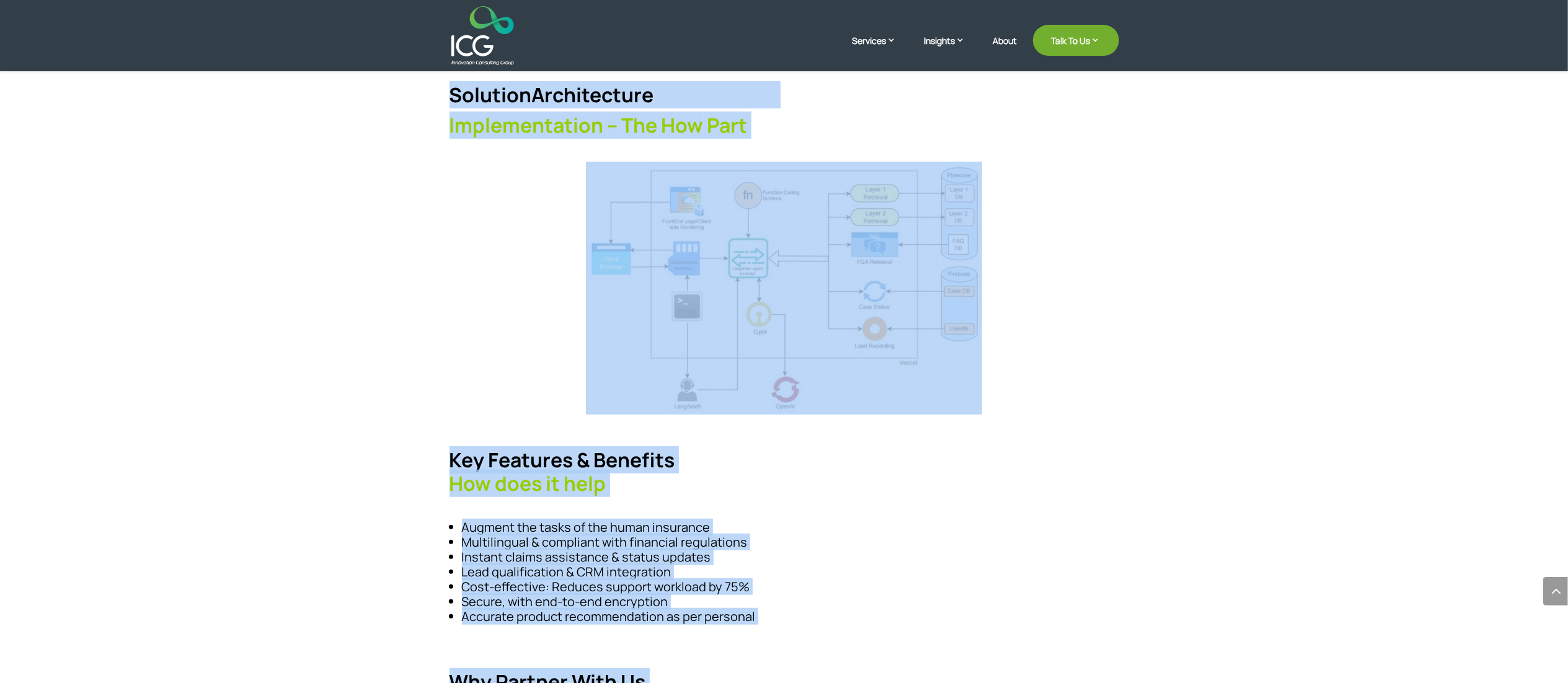
click at [784, 341] on li "Augment the tasks of the human insurance" at bounding box center [791, 528] width 658 height 15
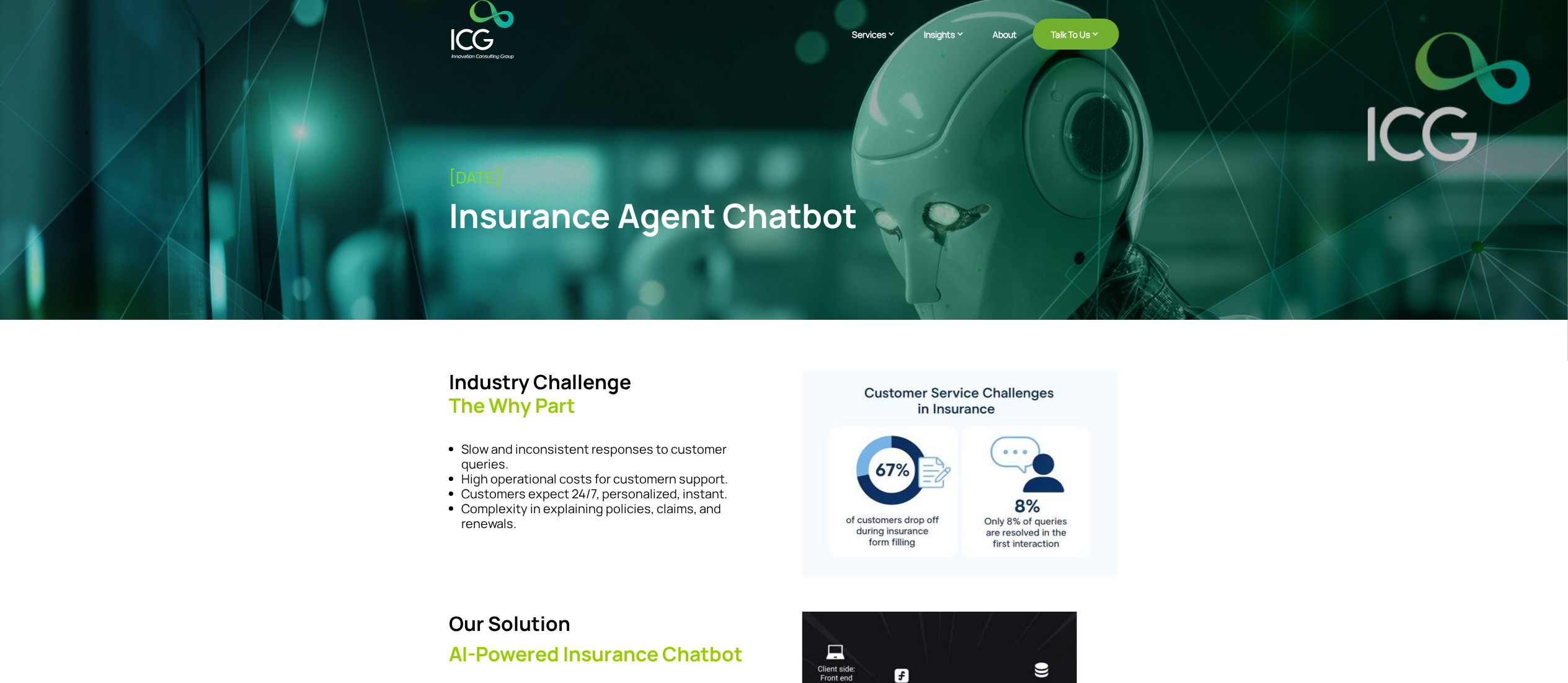
scroll to position [0, 0]
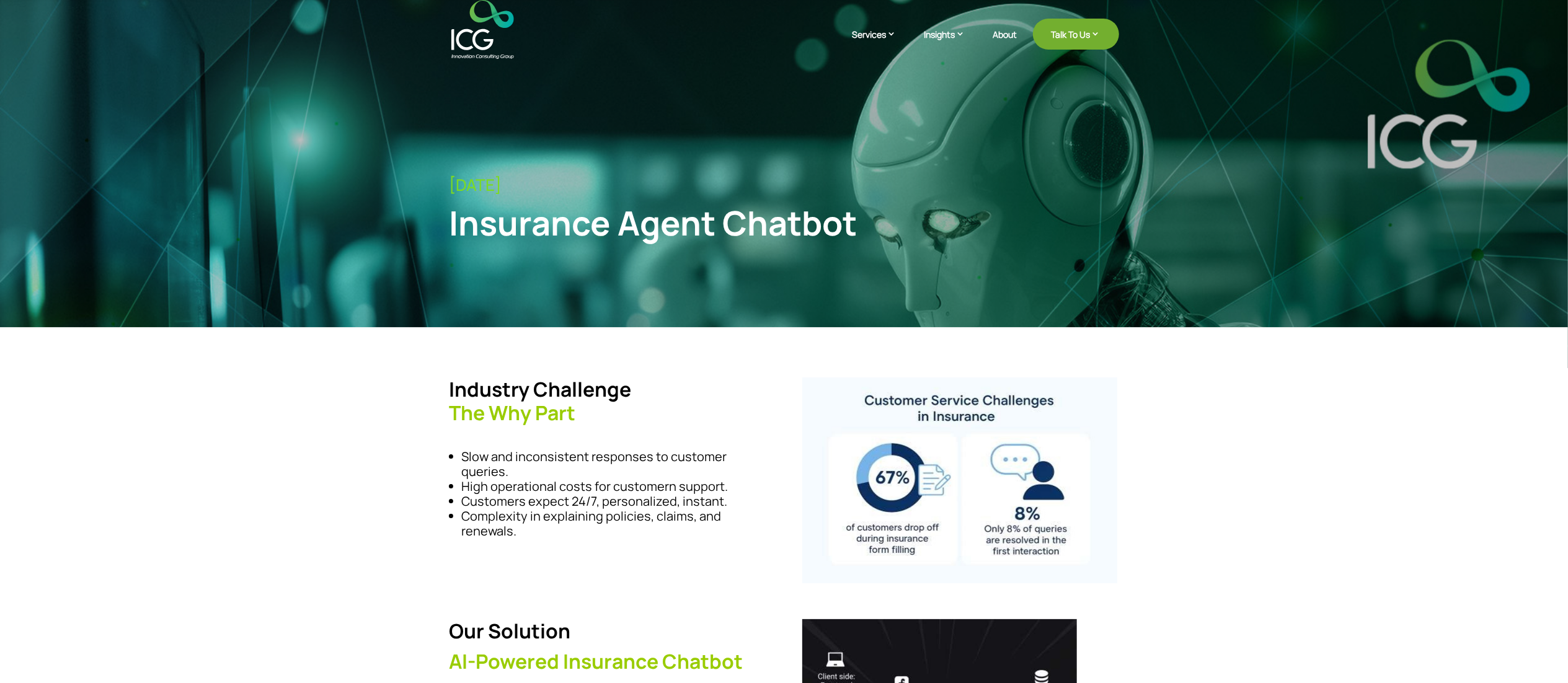
click at [682, 229] on div "Insurance Agent Chatbot" at bounding box center [707, 223] width 516 height 40
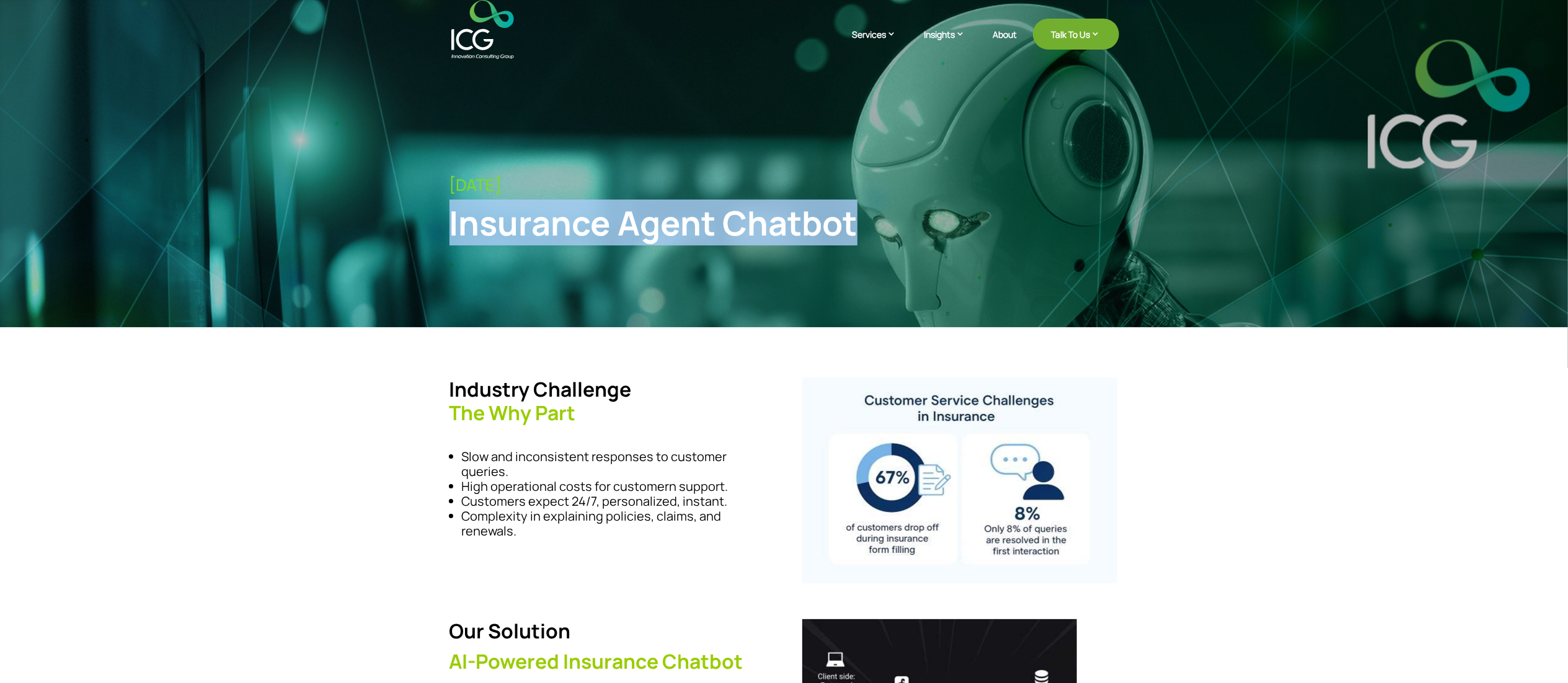
click at [682, 229] on div "Insurance Agent Chatbot" at bounding box center [707, 223] width 516 height 40
copy div "Insurance Agent Chatbot"
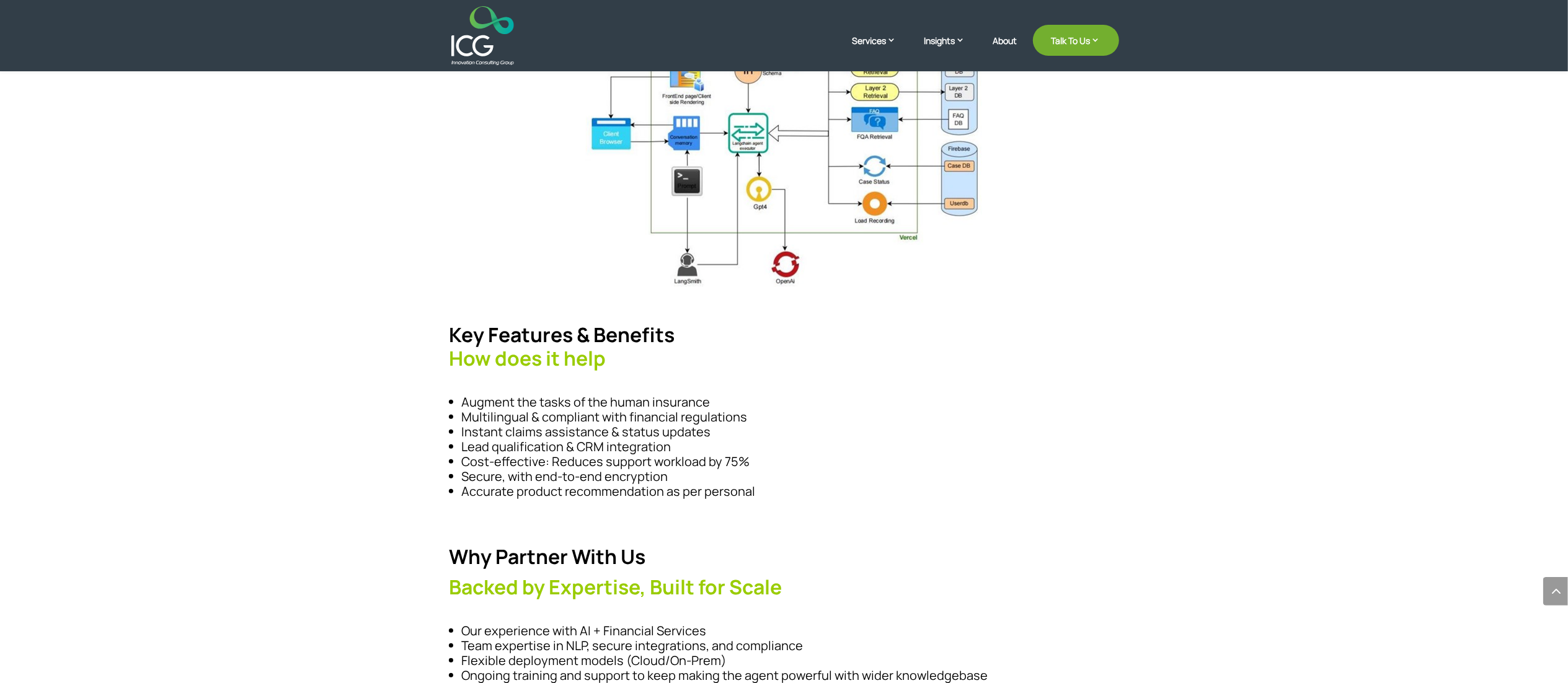
scroll to position [957, 0]
click at [500, 341] on li "Augment the tasks of the human insurance" at bounding box center [791, 404] width 658 height 15
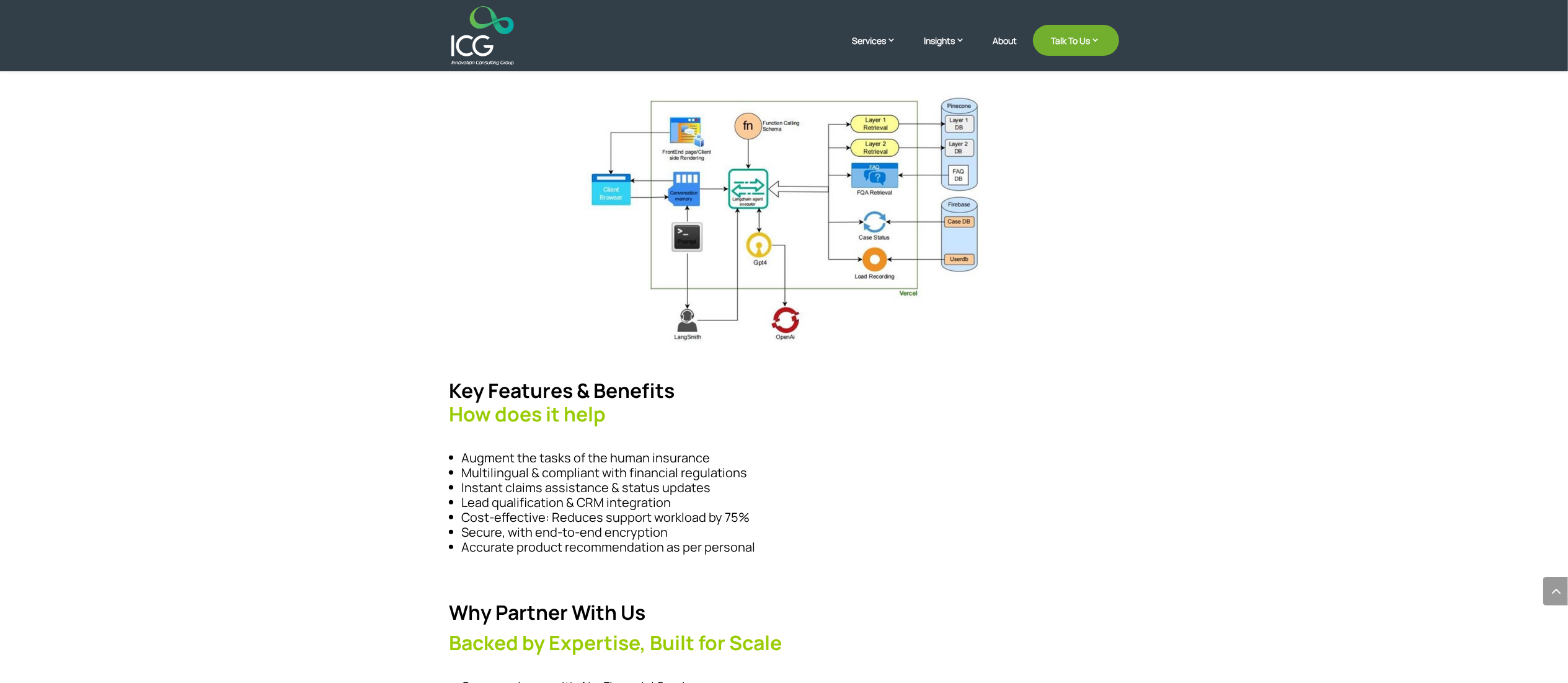
scroll to position [992, 0]
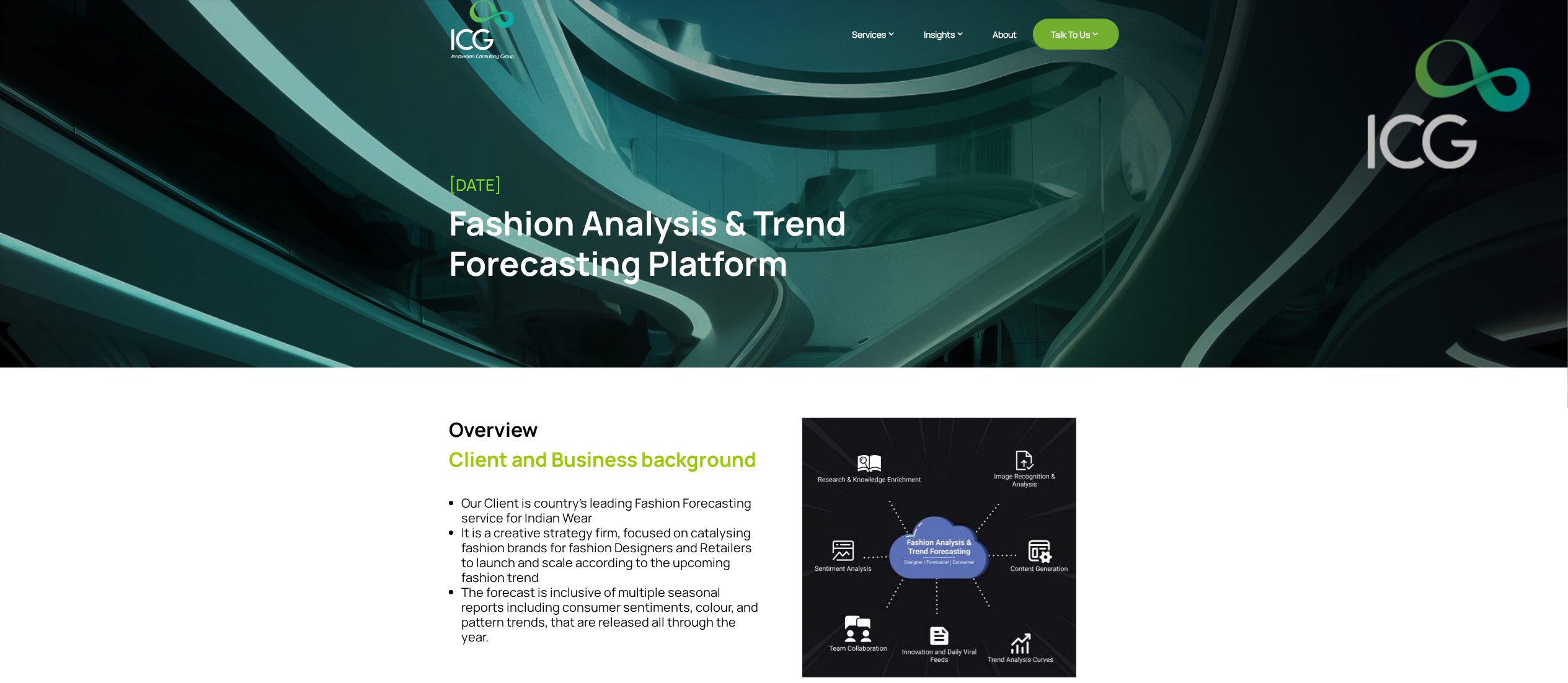
click at [583, 215] on div "Fashion Analysis & Trend Forecasting Platform" at bounding box center [707, 243] width 516 height 80
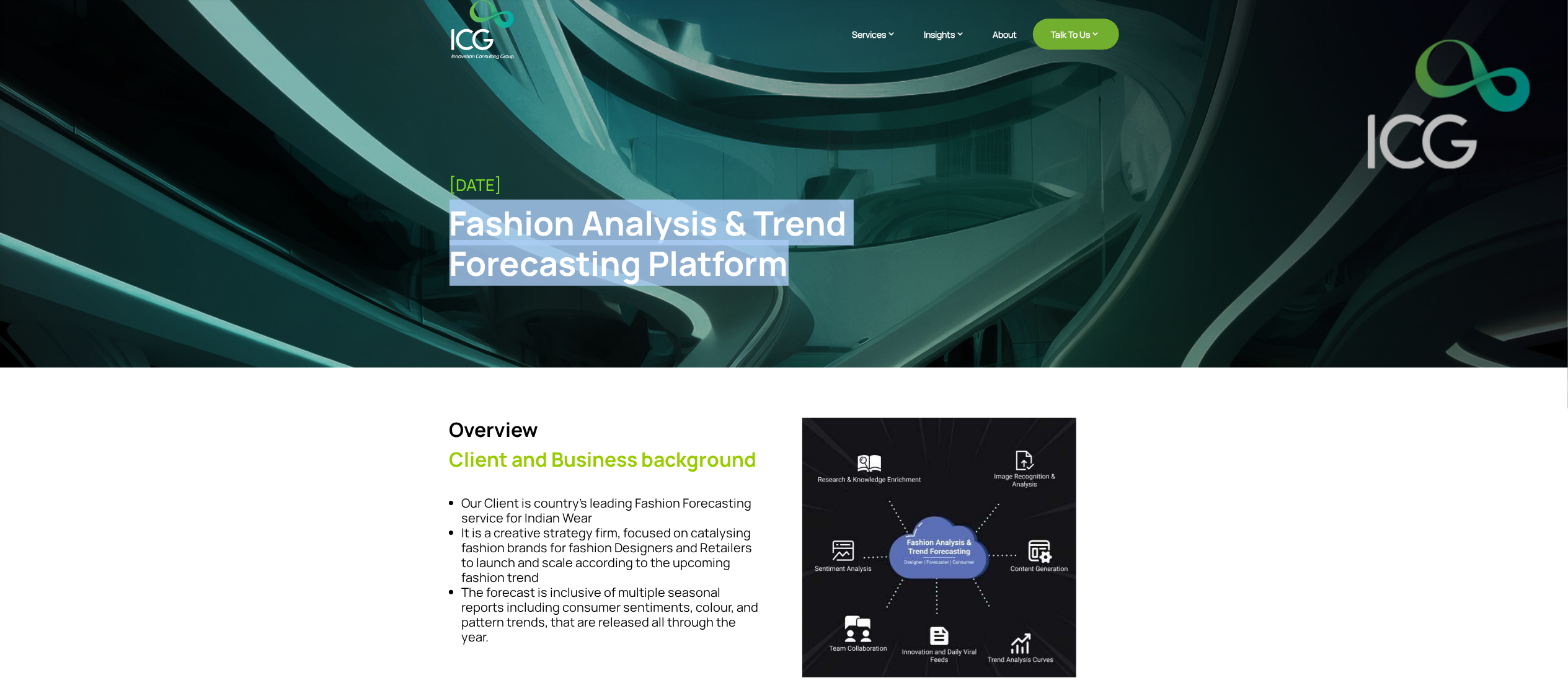
click at [583, 215] on div "Fashion Analysis & Trend Forecasting Platform" at bounding box center [707, 243] width 516 height 80
copy div "Fashion Analysis & Trend Forecasting Platform"
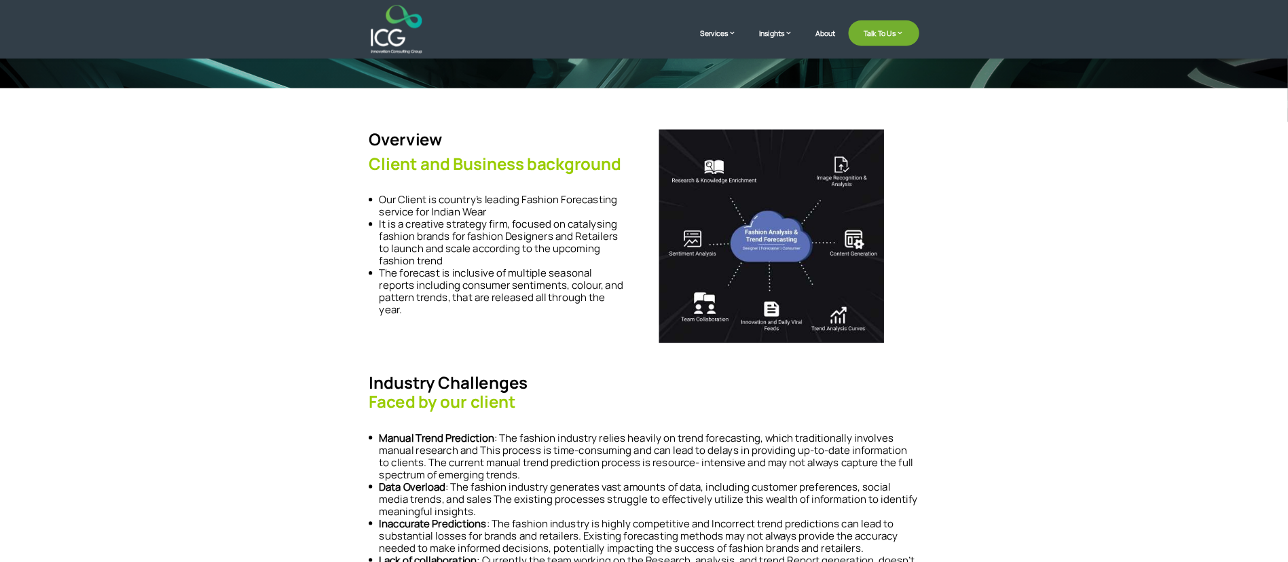
scroll to position [269, 0]
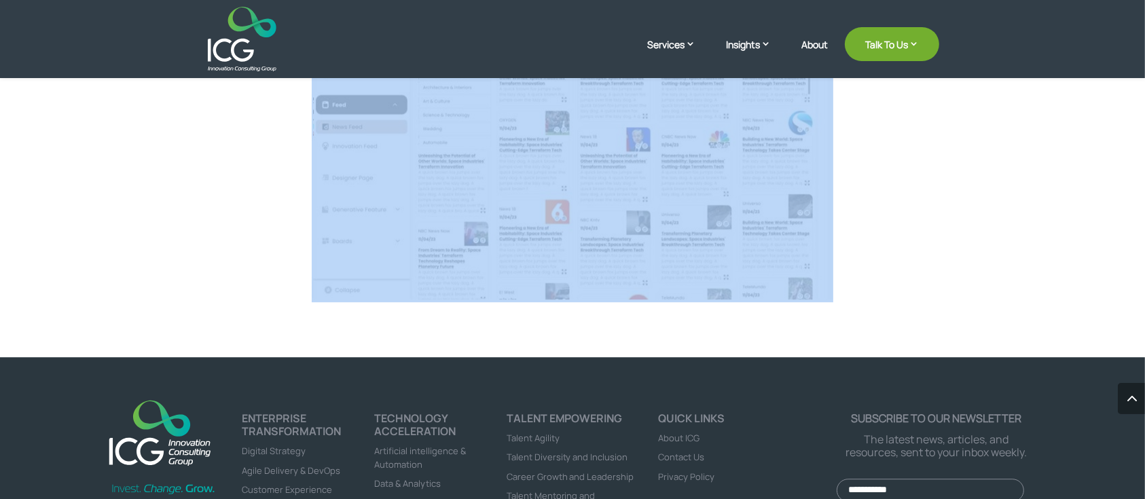
scroll to position [3516, 0]
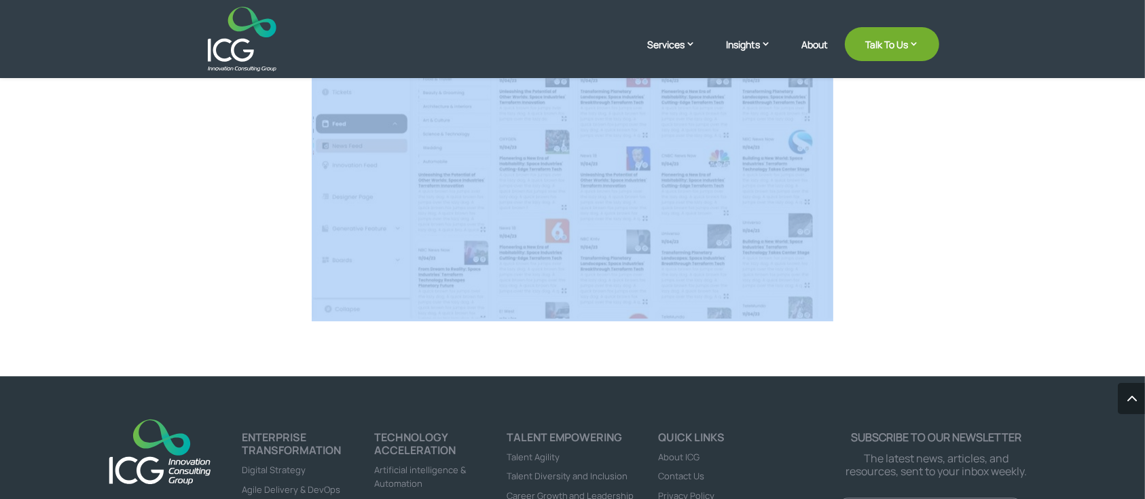
drag, startPoint x: 214, startPoint y: 238, endPoint x: 877, endPoint y: 255, distance: 662.9
copy div "Loremip Dolorsit & Ametc Adipiscinge Seddoeiu Temporin Utlabo etd Magnaali enim…"
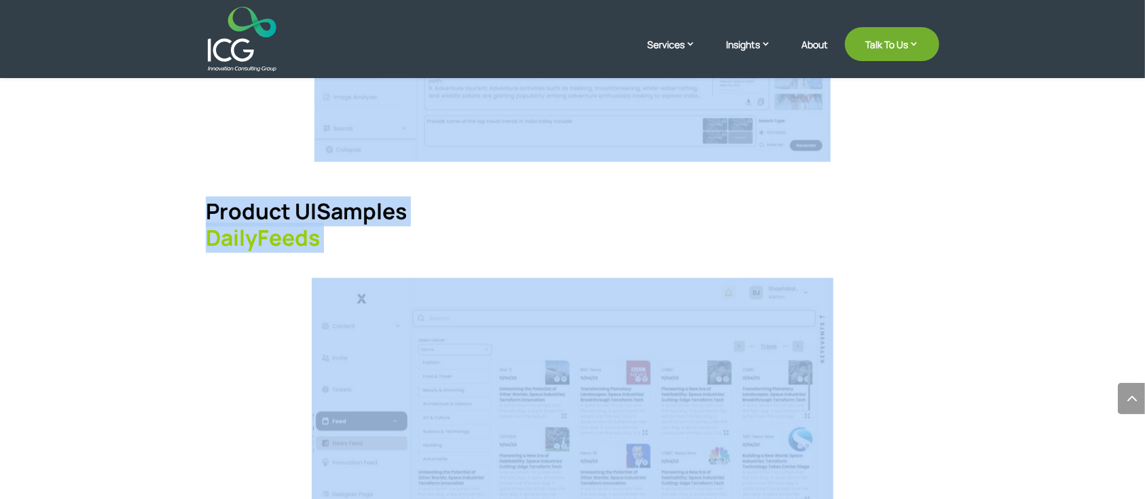
scroll to position [3063, 0]
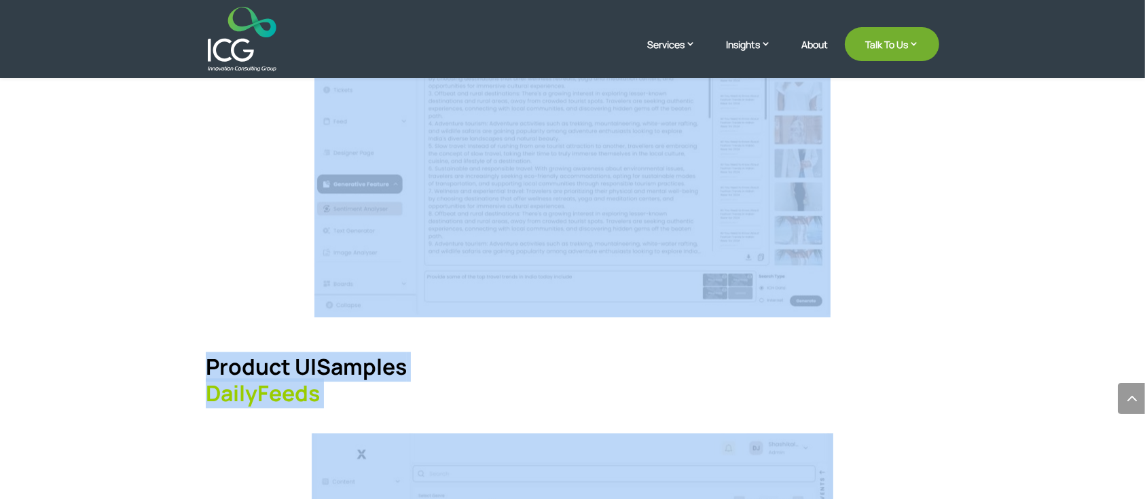
click at [326, 352] on strong "Samples" at bounding box center [361, 367] width 90 height 30
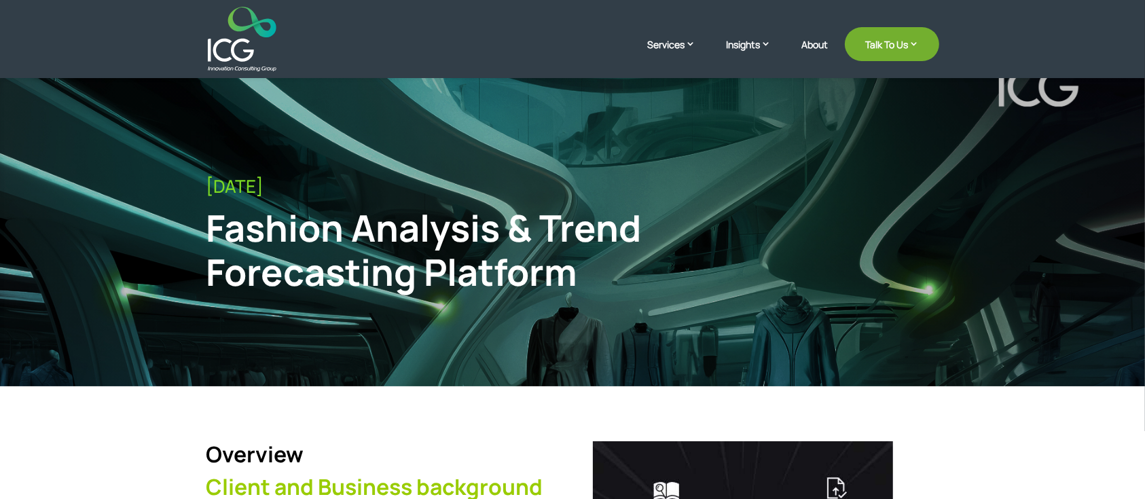
scroll to position [0, 0]
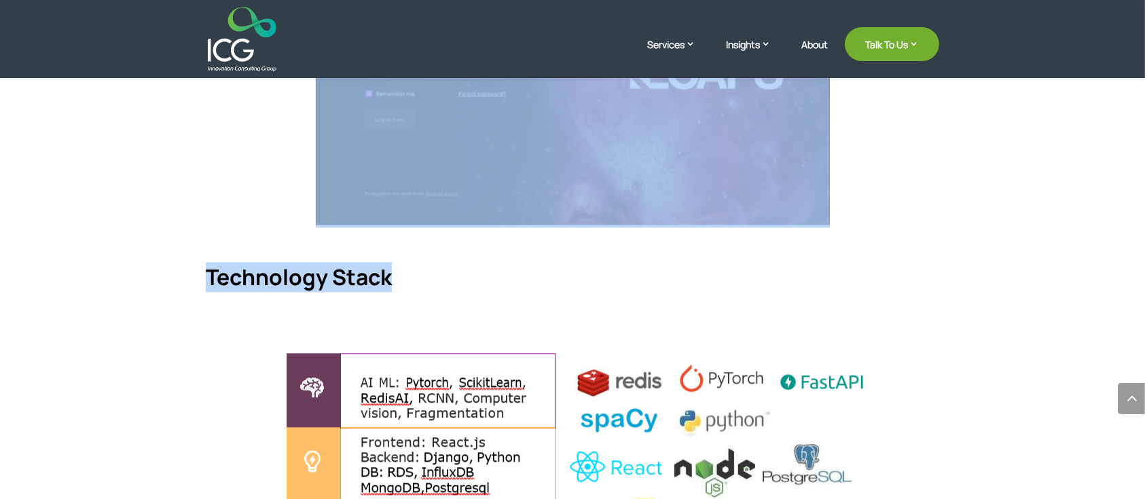
scroll to position [3168, 0]
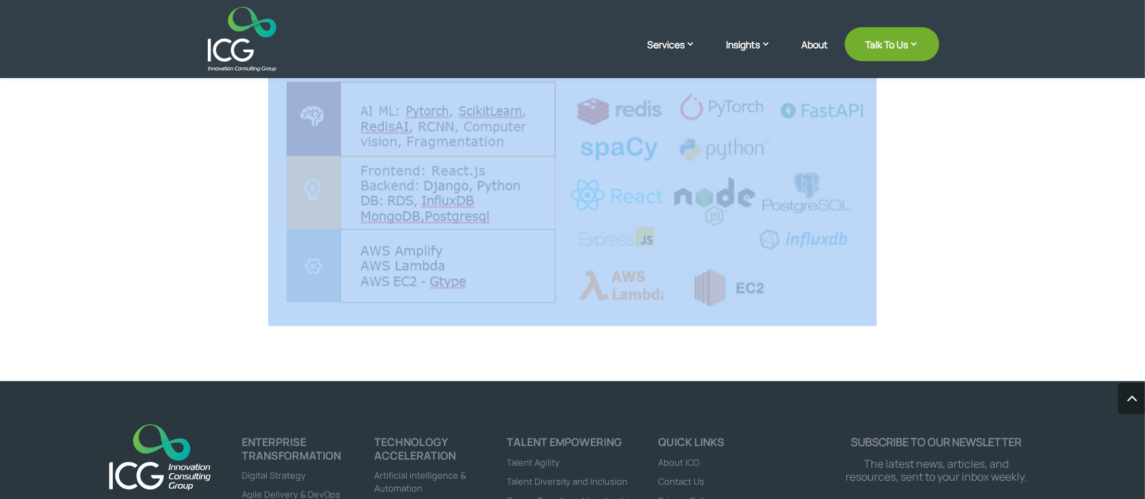
drag, startPoint x: 217, startPoint y: 238, endPoint x: 714, endPoint y: 301, distance: 501.8
copy div "LoRemi Dolorsit Ametco adi Elitsedd eiusmodtem Inc Utlabo et dolorem’a enimadm …"
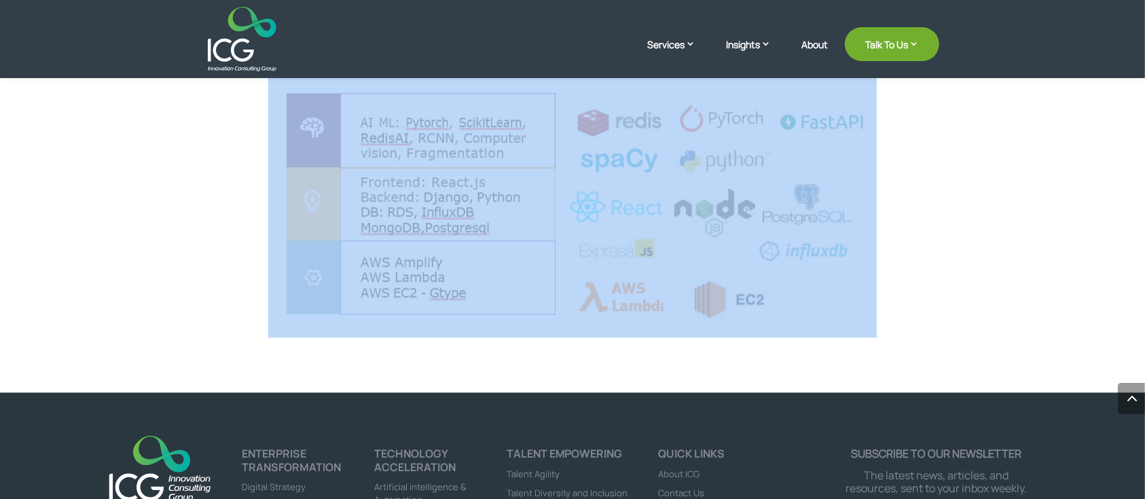
scroll to position [3078, 0]
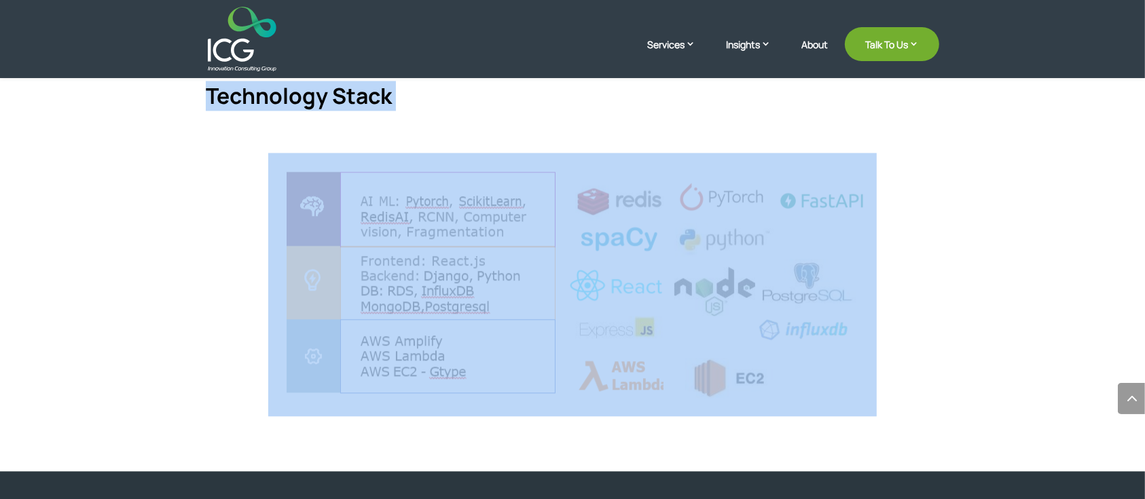
click at [896, 301] on div at bounding box center [572, 284] width 733 height 263
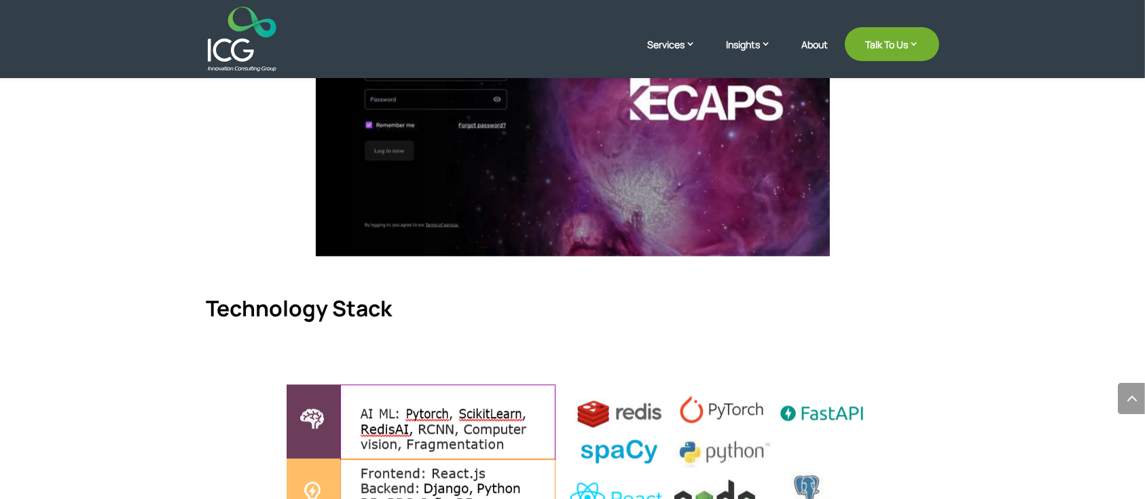
scroll to position [2844, 0]
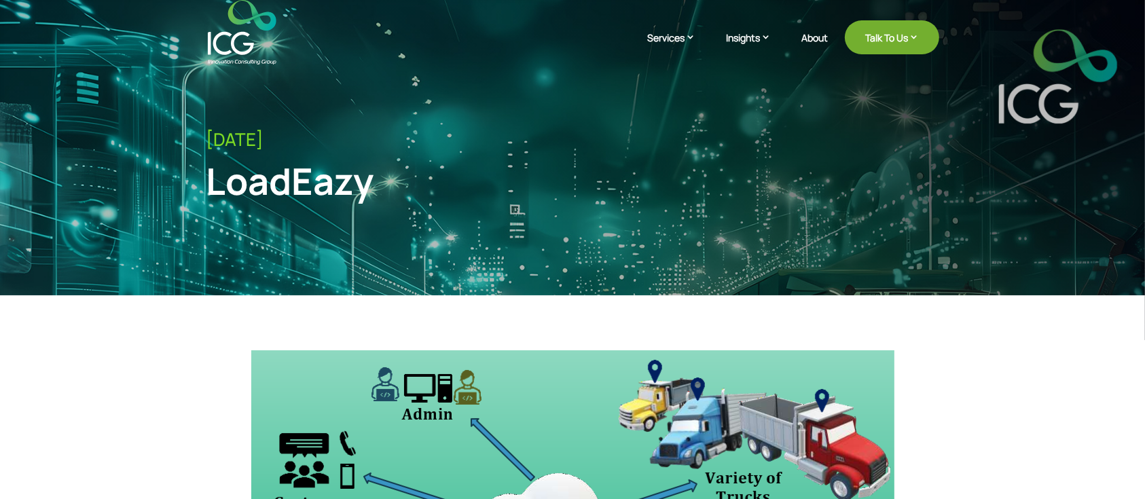
click at [284, 183] on div "LoadEazy" at bounding box center [488, 181] width 565 height 44
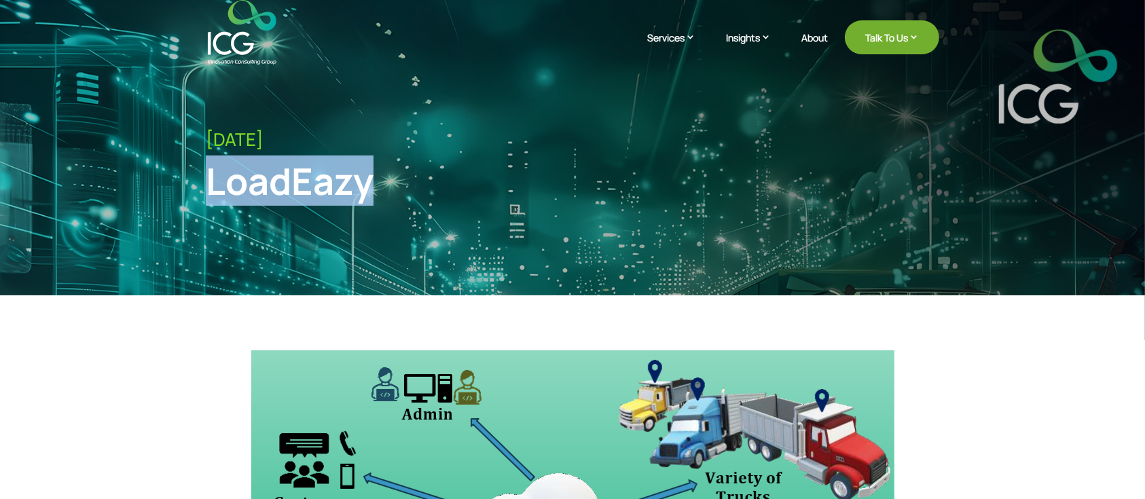
click at [284, 183] on div "LoadEazy" at bounding box center [488, 181] width 565 height 44
copy div "LoadEazy"
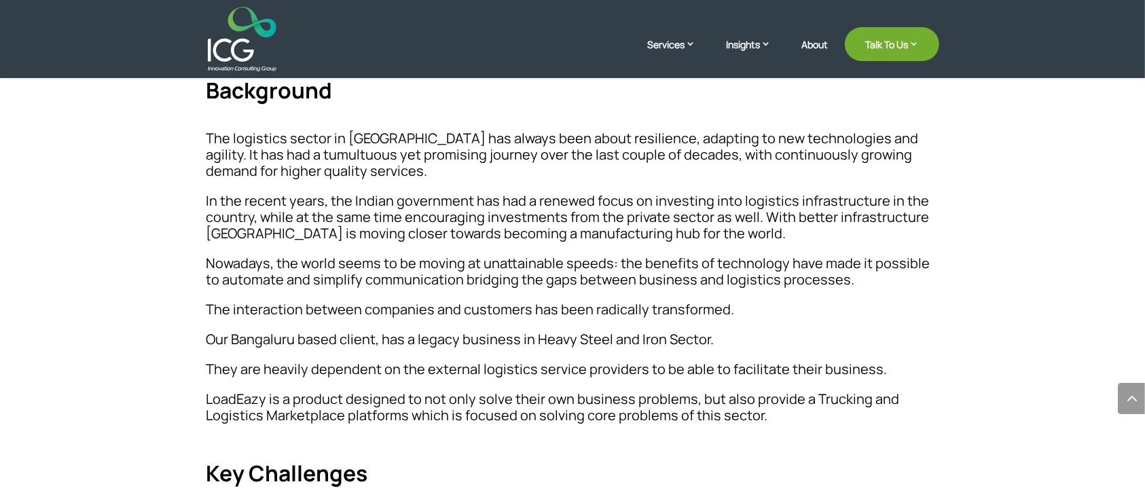
scroll to position [678, 0]
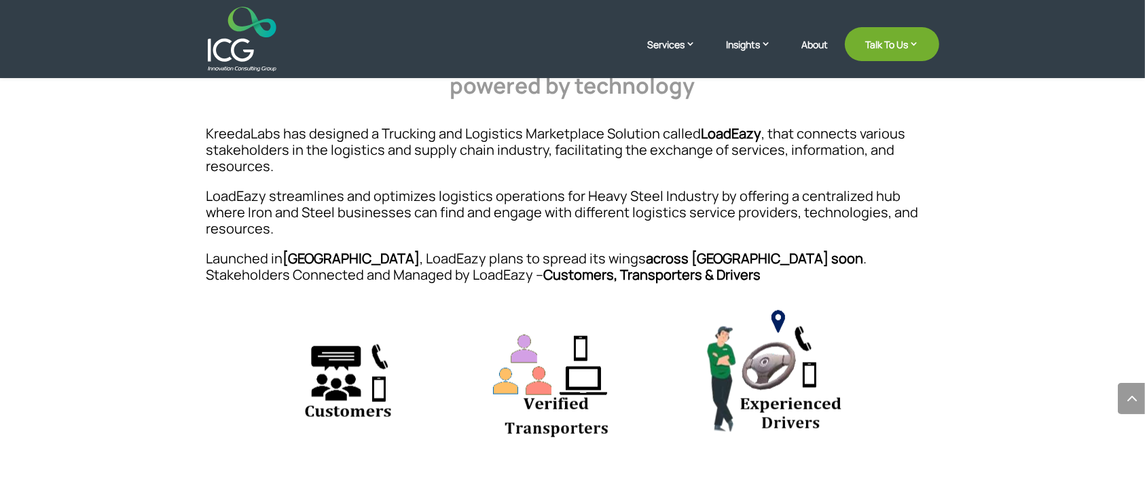
scroll to position [1649, 0]
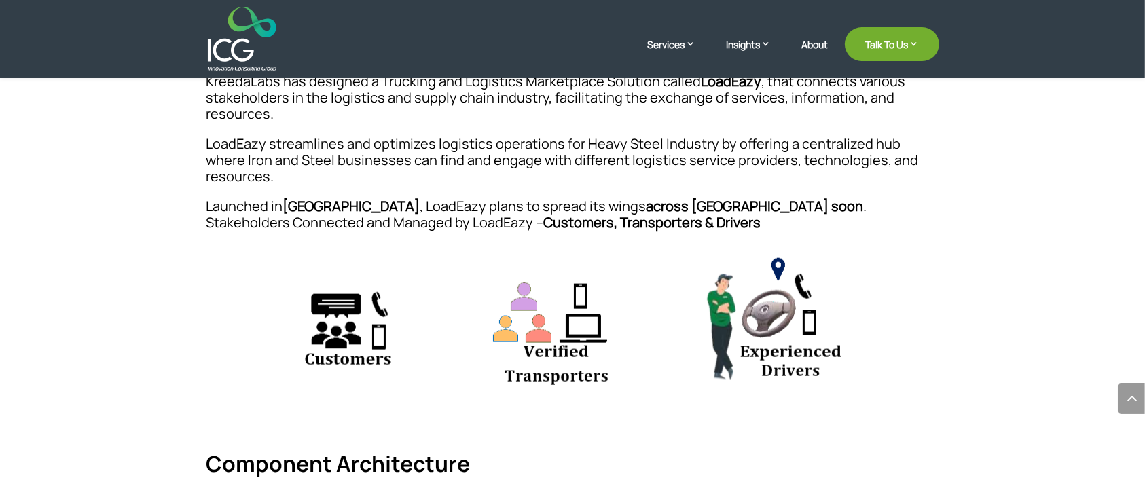
click at [1143, 5] on header "Services Enterprise Transformation Digital Strategy Digital Product Innovation …" at bounding box center [572, 39] width 1145 height 78
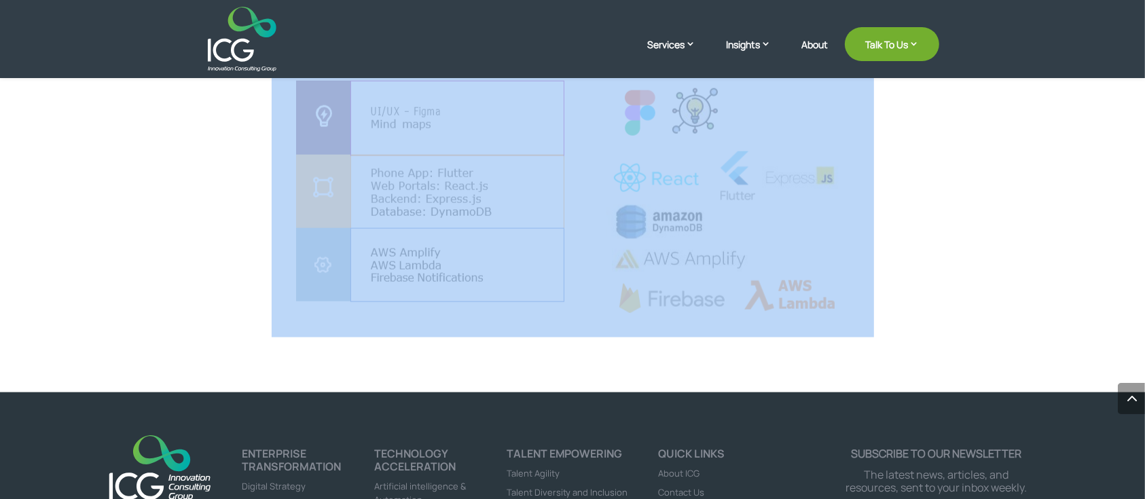
scroll to position [6970, 0]
drag, startPoint x: 208, startPoint y: 242, endPoint x: 800, endPoint y: 310, distance: 595.3
copy div "LoadEazy Background The logistics sector in India has always been about resilie…"
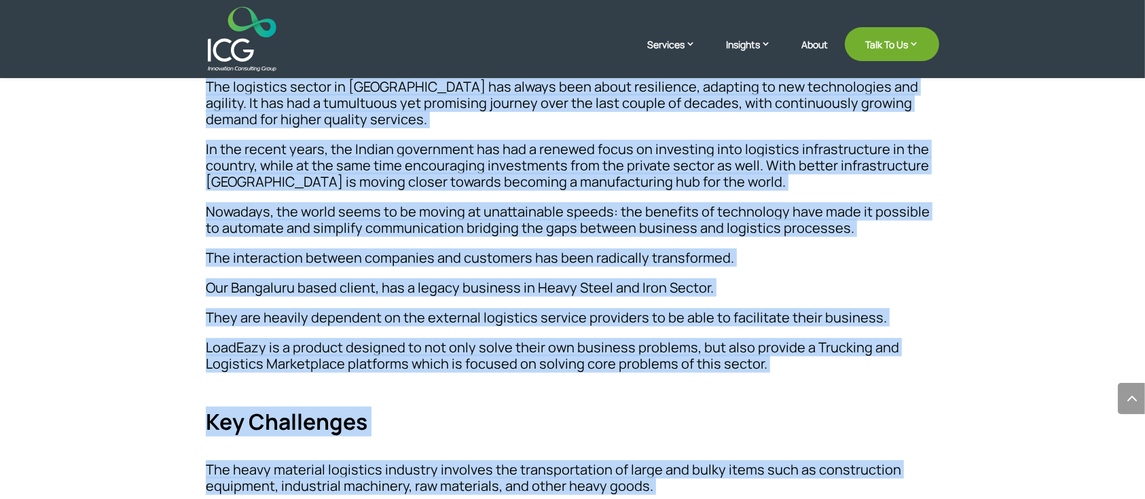
scroll to position [0, 0]
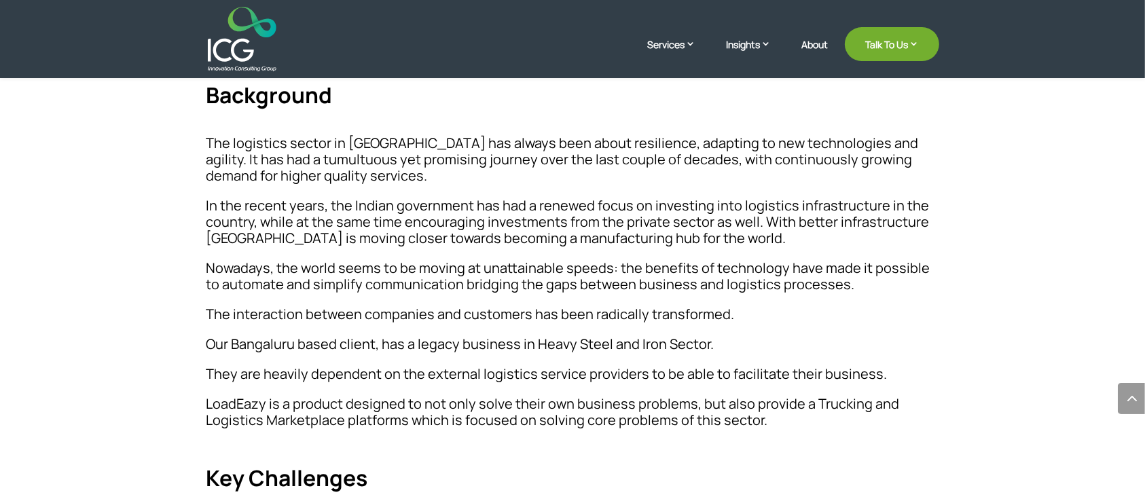
scroll to position [815, 0]
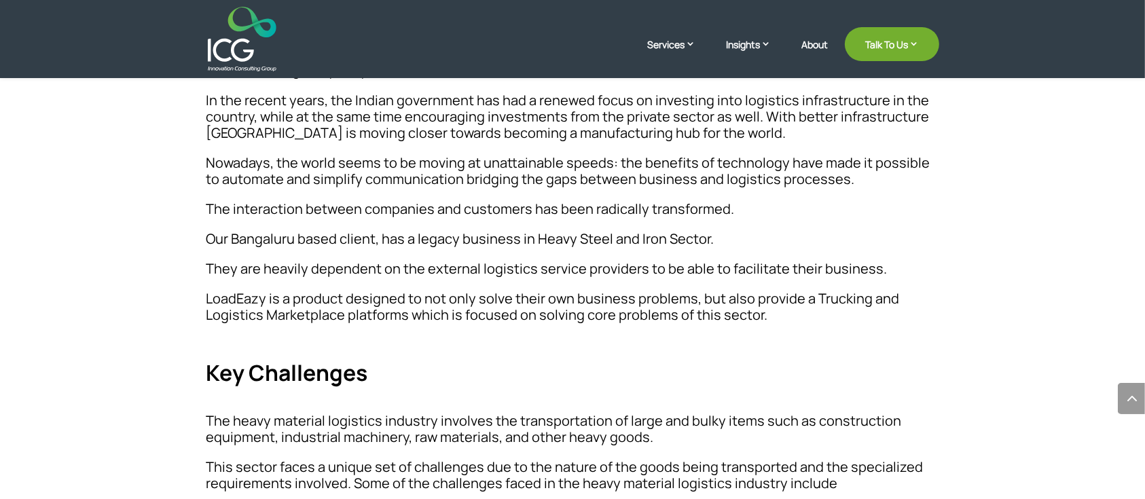
click at [560, 250] on p "Our Bangaluru based client, has a legacy business in Heavy Steel and Iron Secto…" at bounding box center [572, 246] width 733 height 30
